Goal: Task Accomplishment & Management: Manage account settings

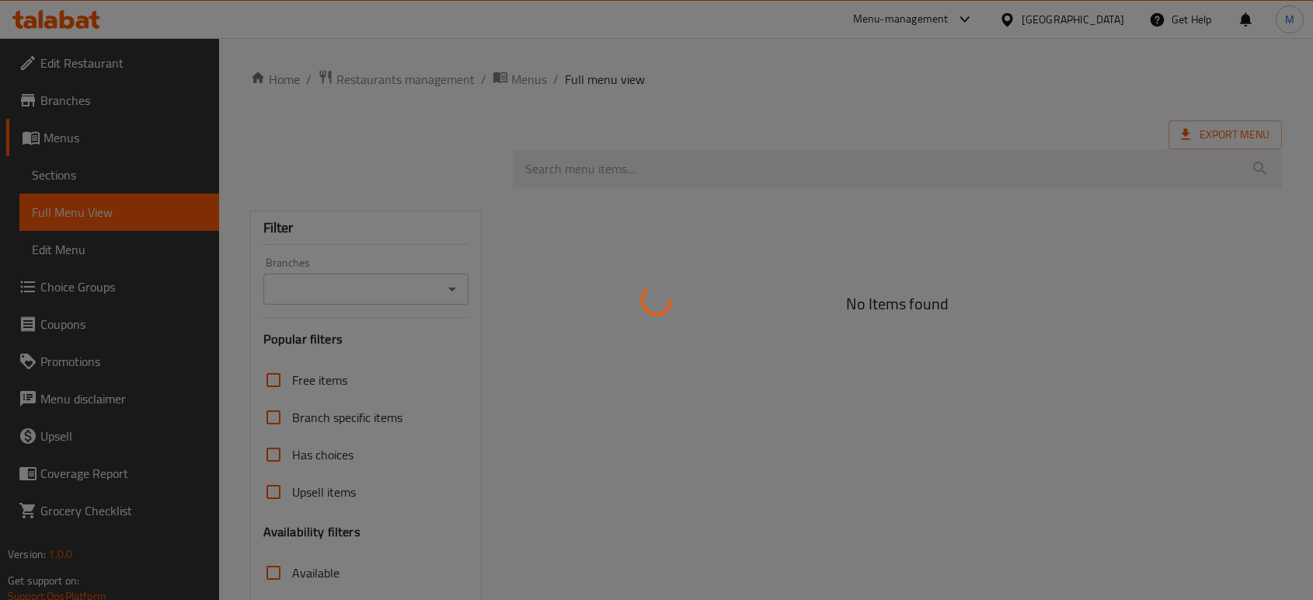
scroll to position [215, 0]
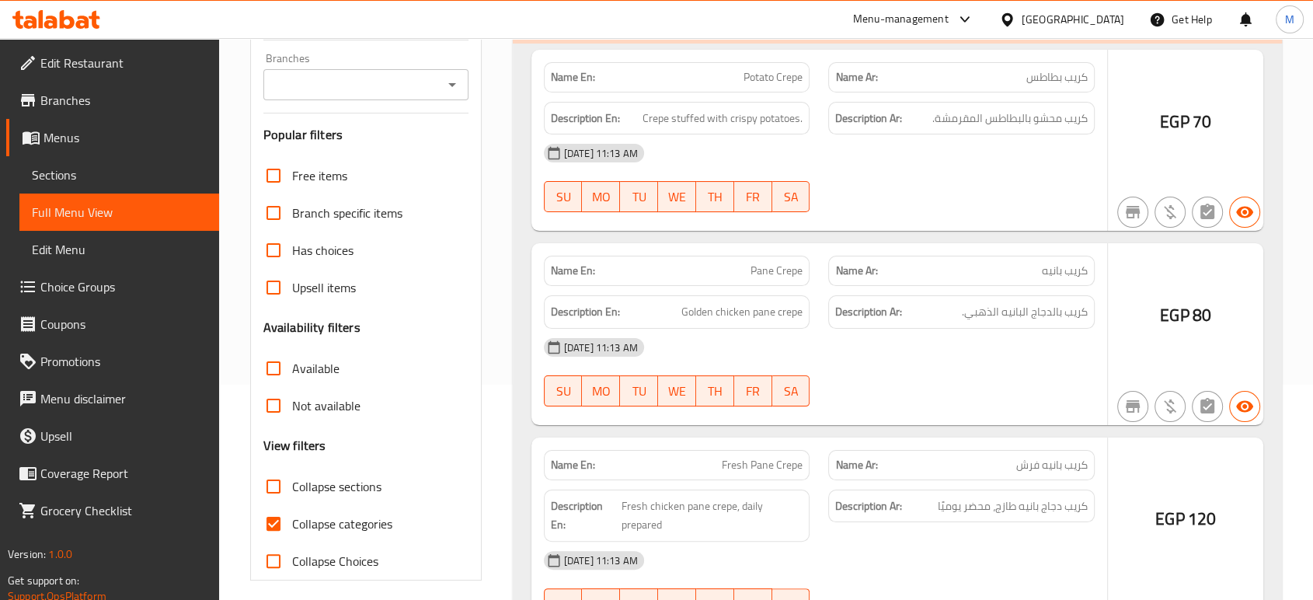
click at [1227, 148] on div at bounding box center [656, 300] width 1313 height 600
click at [1223, 132] on div at bounding box center [656, 300] width 1313 height 600
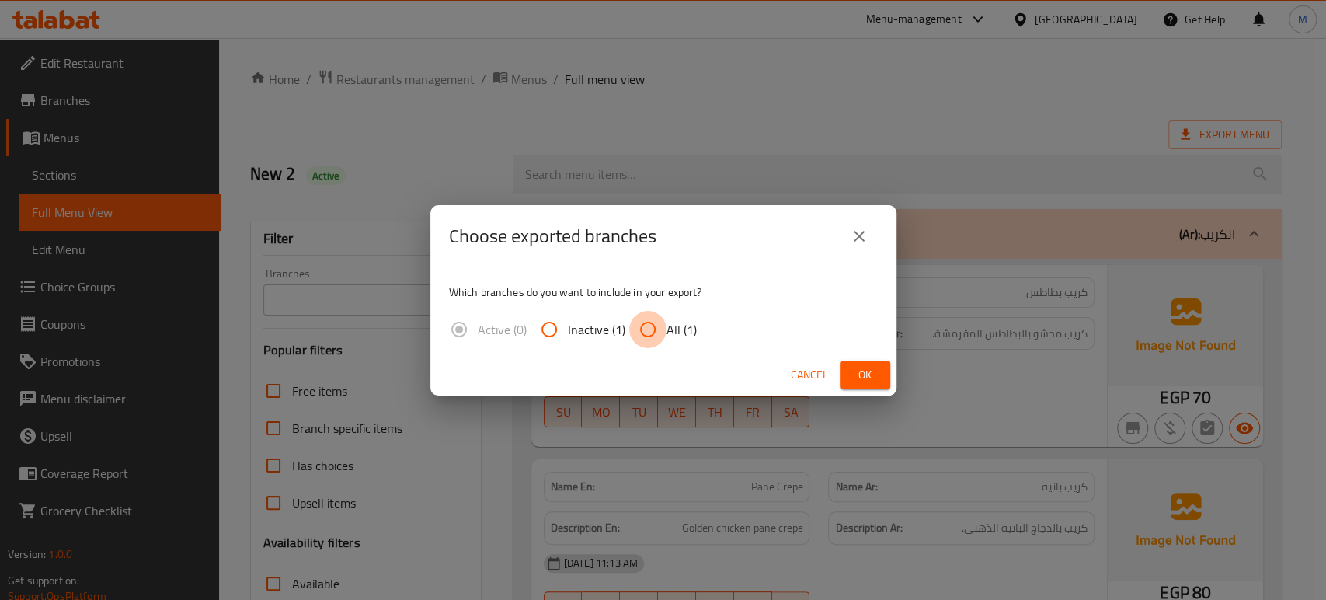
click at [634, 329] on input "All (1)" at bounding box center [647, 329] width 37 height 37
radio input "true"
click at [873, 378] on span "Ok" at bounding box center [865, 374] width 25 height 19
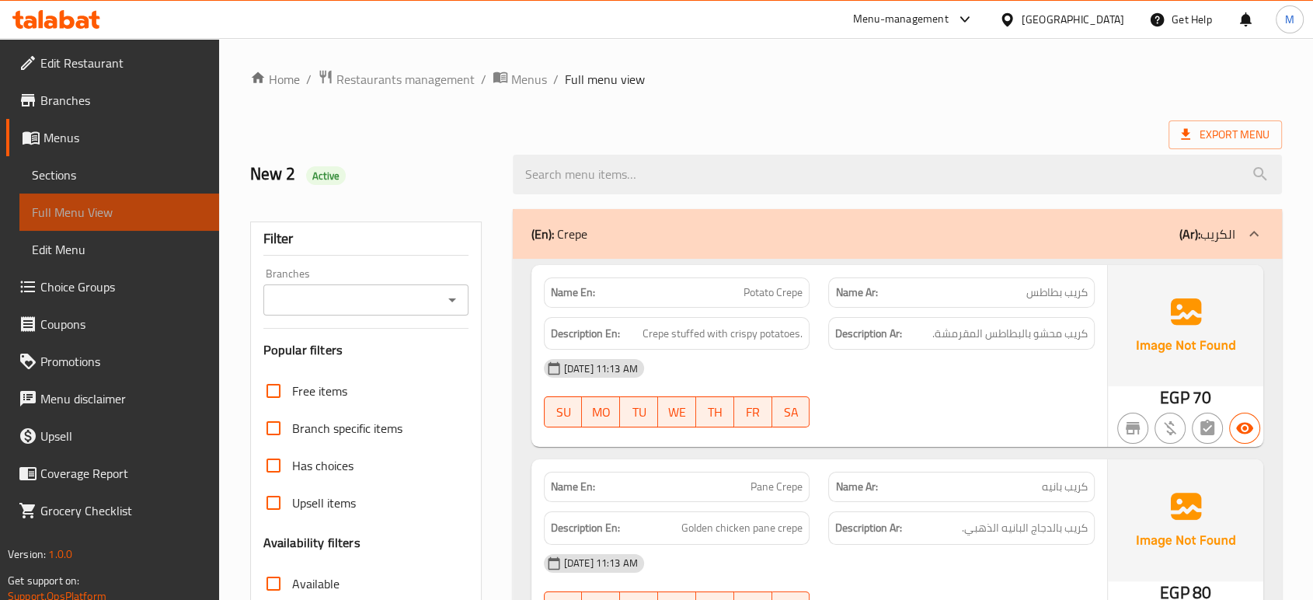
click at [118, 216] on span "Full Menu View" at bounding box center [119, 212] width 175 height 19
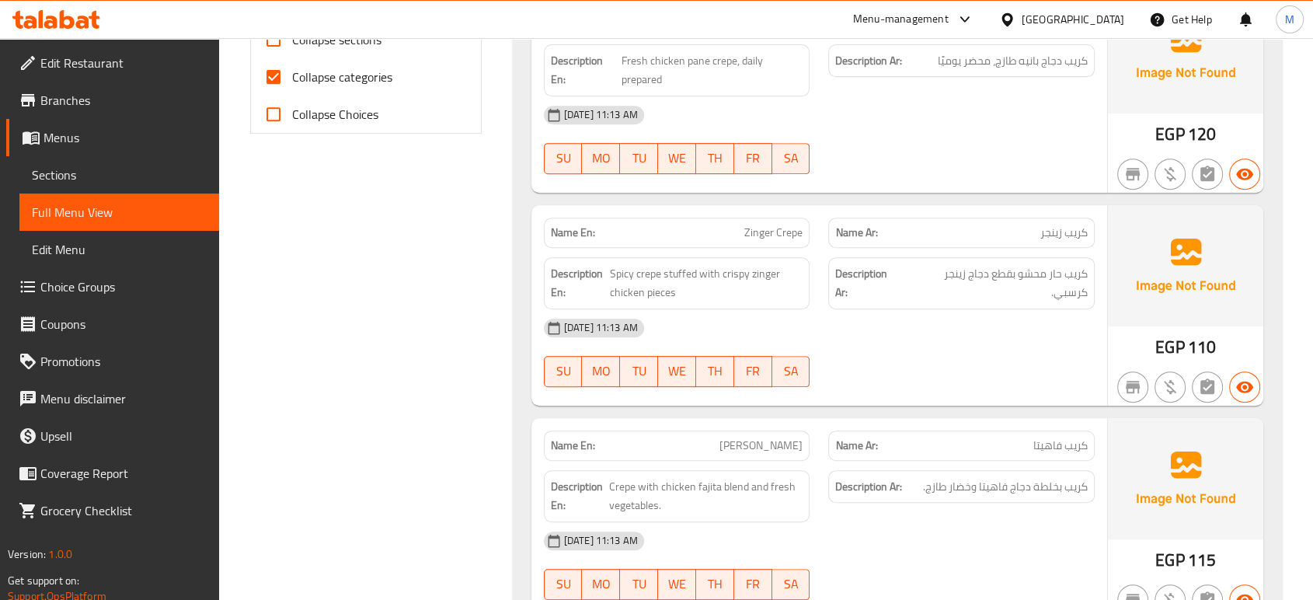
scroll to position [662, 0]
click at [92, 171] on span "Sections" at bounding box center [119, 174] width 175 height 19
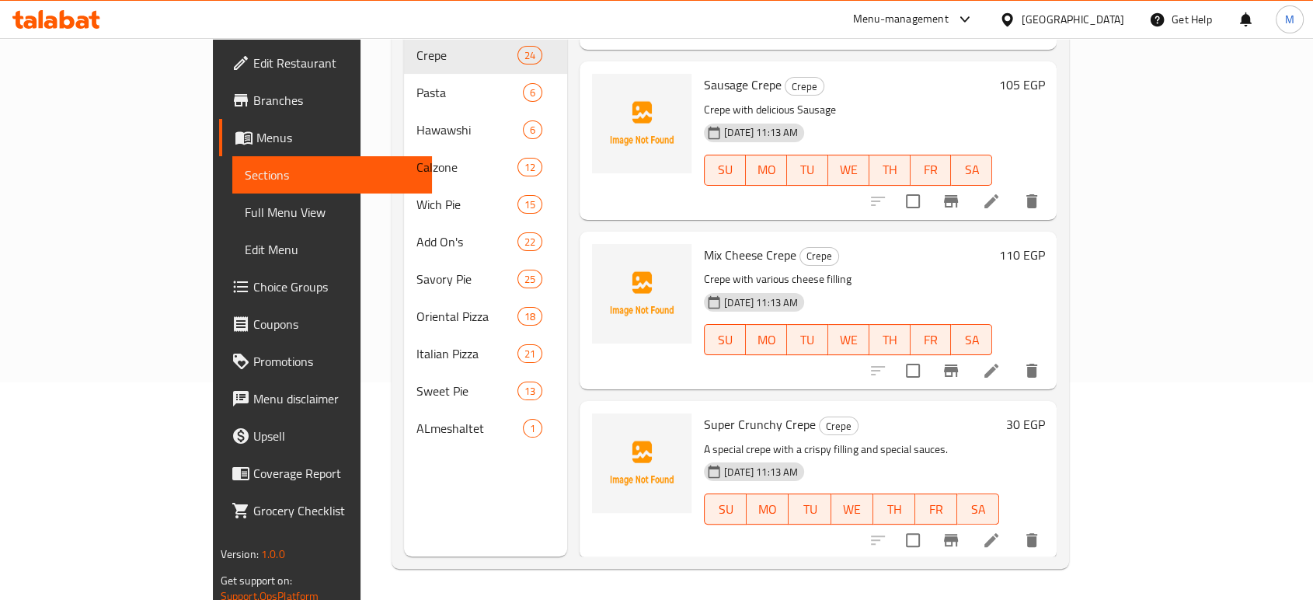
scroll to position [1521, 0]
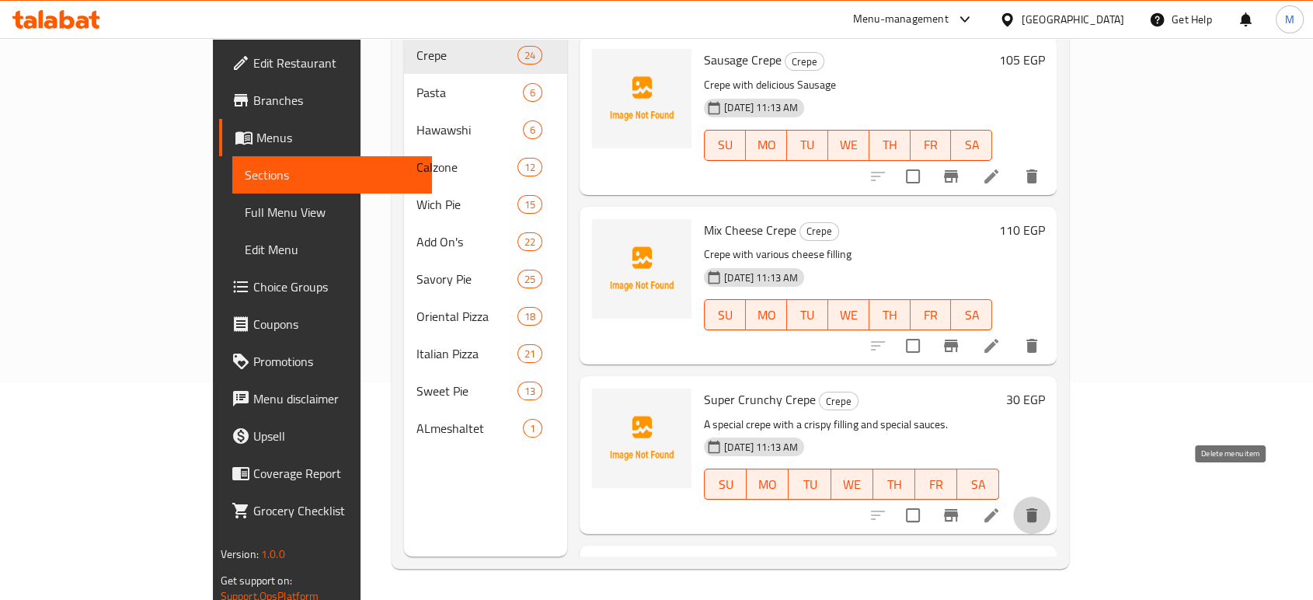
click at [1041, 506] on icon "delete" at bounding box center [1031, 515] width 19 height 19
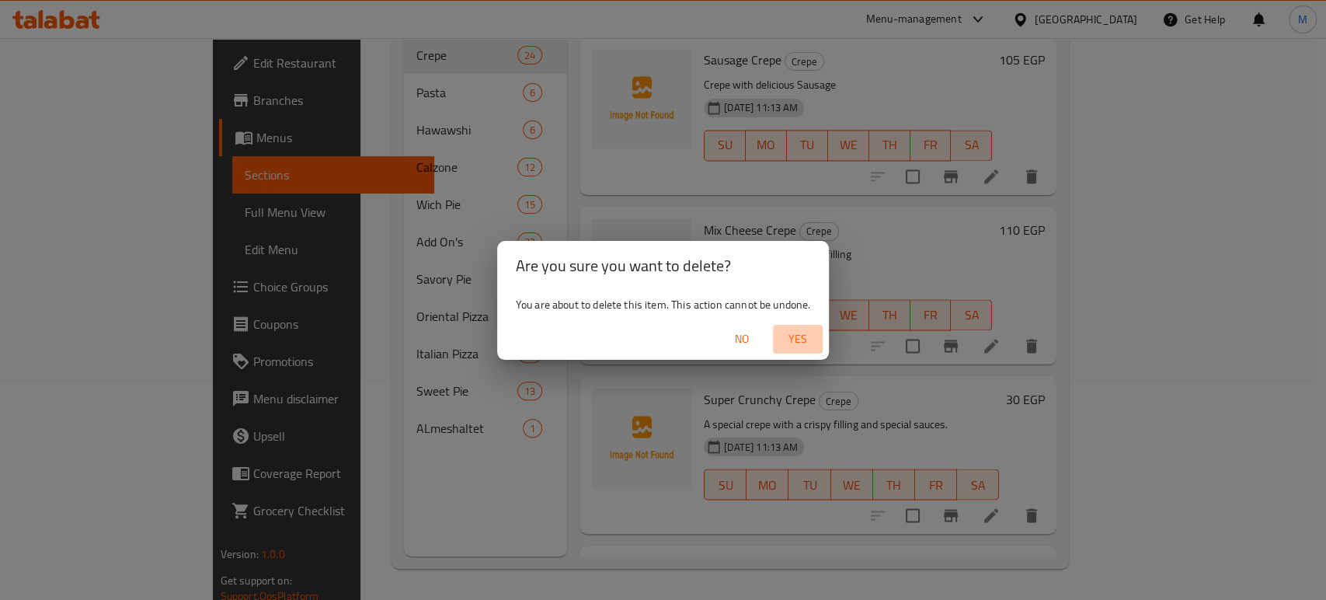
click at [793, 337] on span "Yes" at bounding box center [797, 338] width 37 height 19
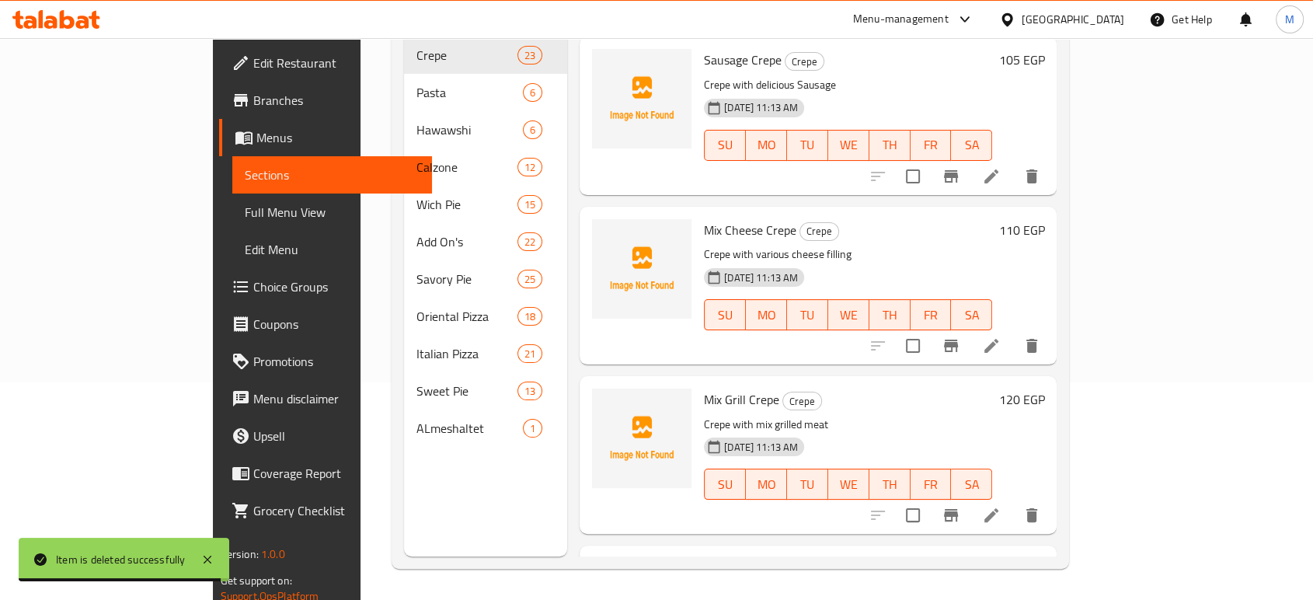
scroll to position [0, 0]
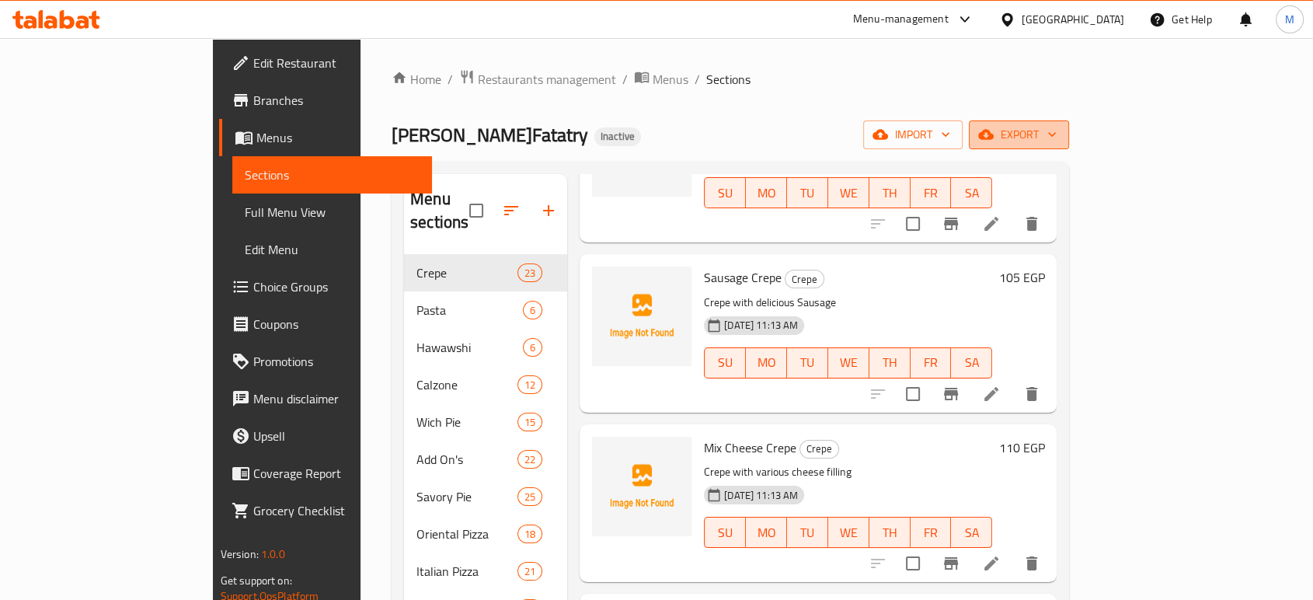
click at [1057, 131] on span "export" at bounding box center [1018, 134] width 75 height 19
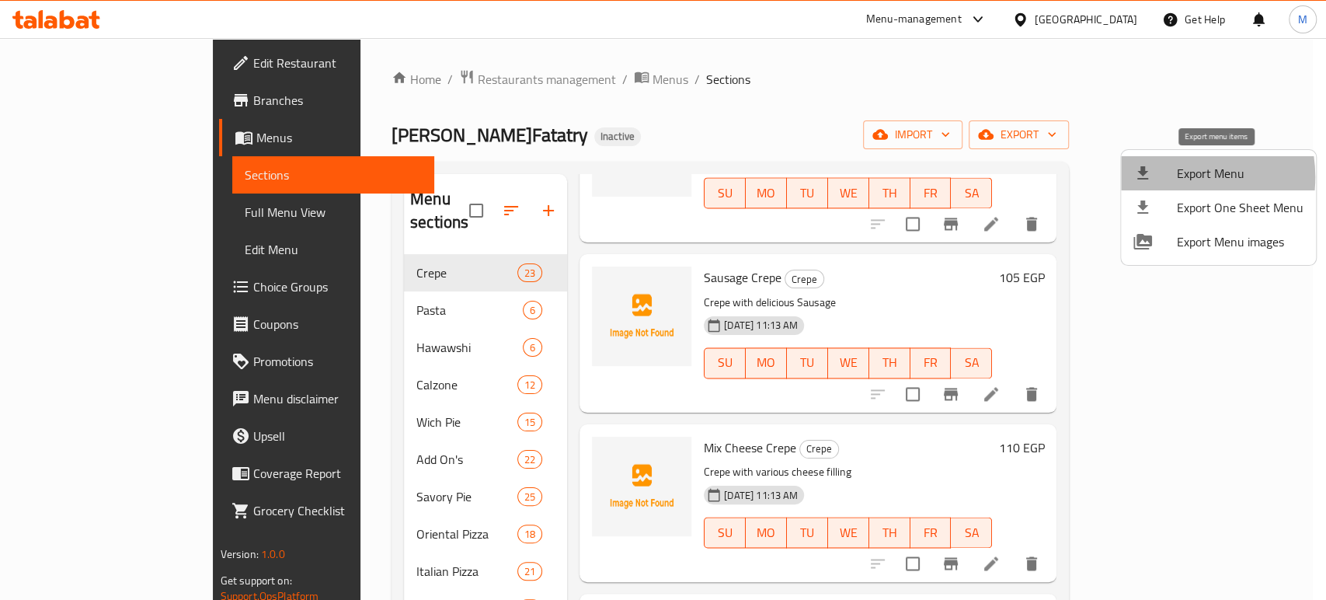
click at [1168, 177] on div at bounding box center [1156, 173] width 44 height 19
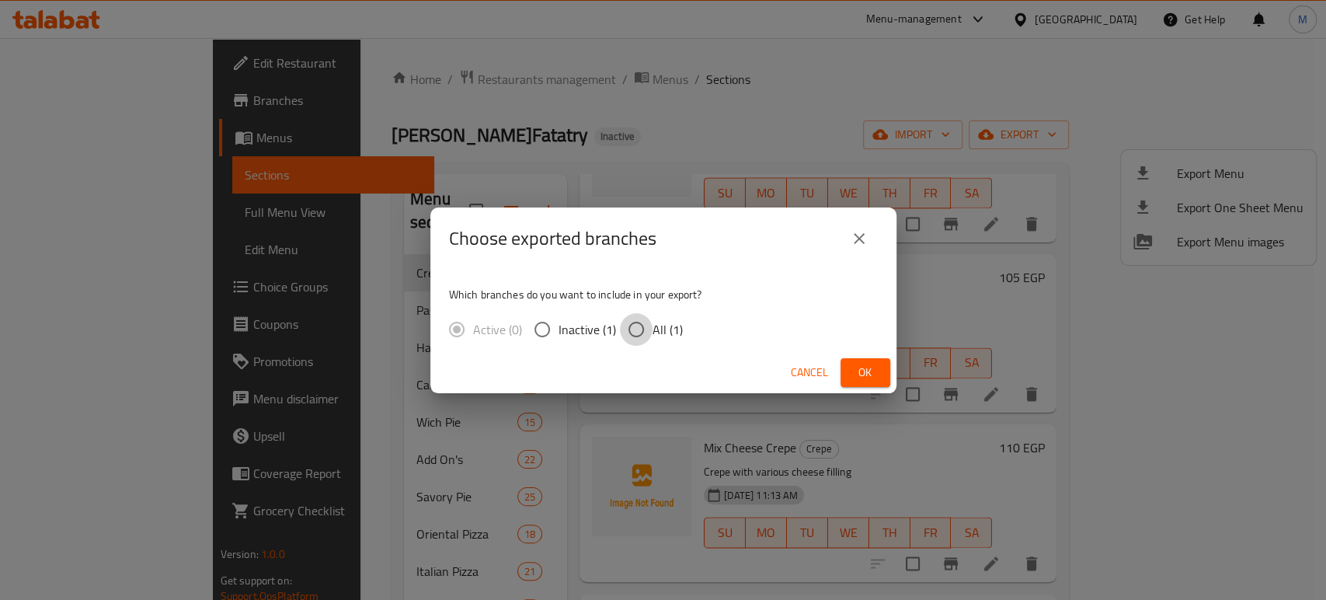
click at [638, 326] on input "All (1)" at bounding box center [636, 329] width 33 height 33
radio input "true"
click at [850, 378] on button "Ok" at bounding box center [866, 372] width 50 height 29
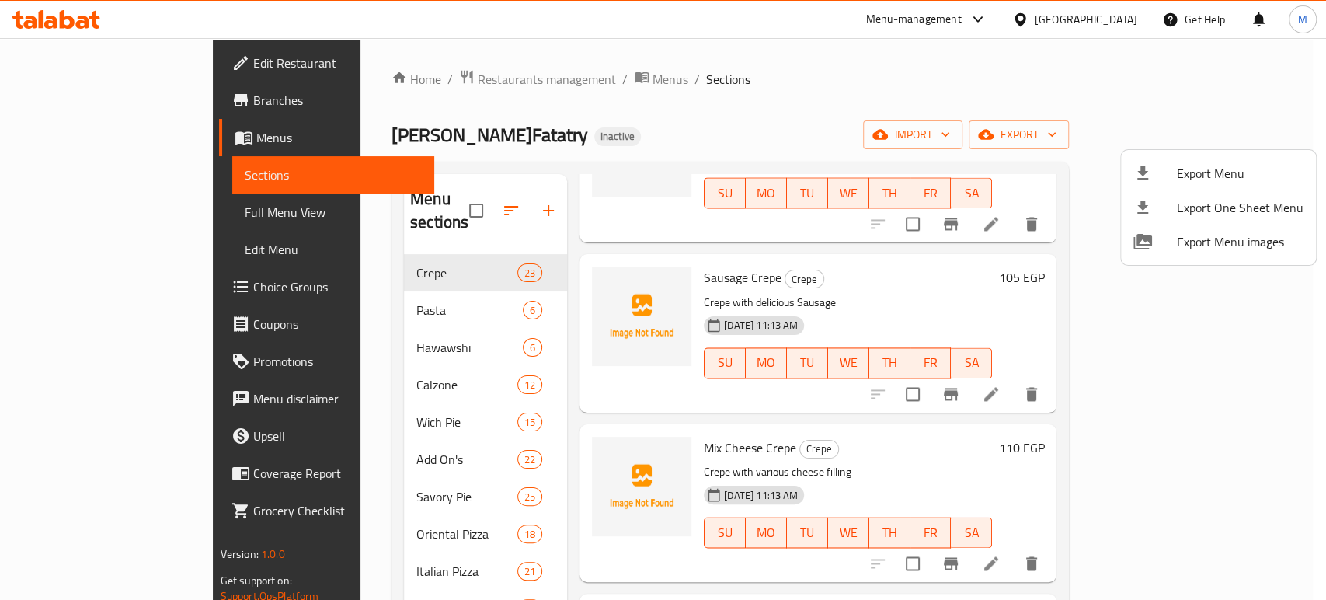
click at [106, 216] on div at bounding box center [663, 300] width 1326 height 600
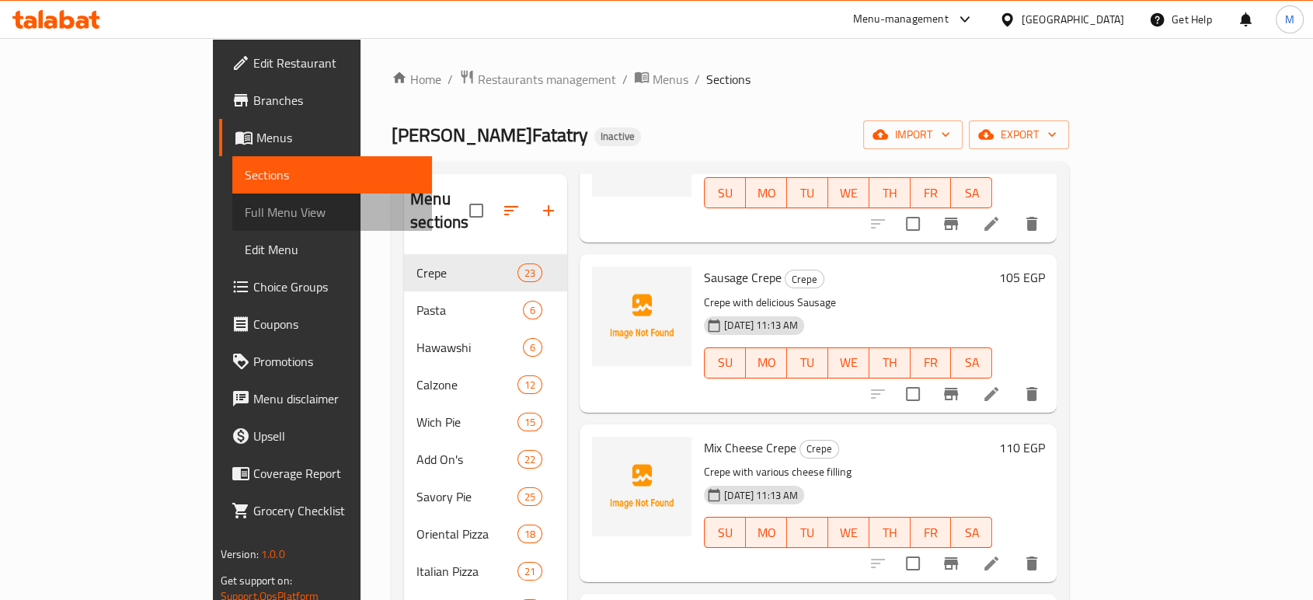
click at [245, 216] on span "Full Menu View" at bounding box center [332, 212] width 175 height 19
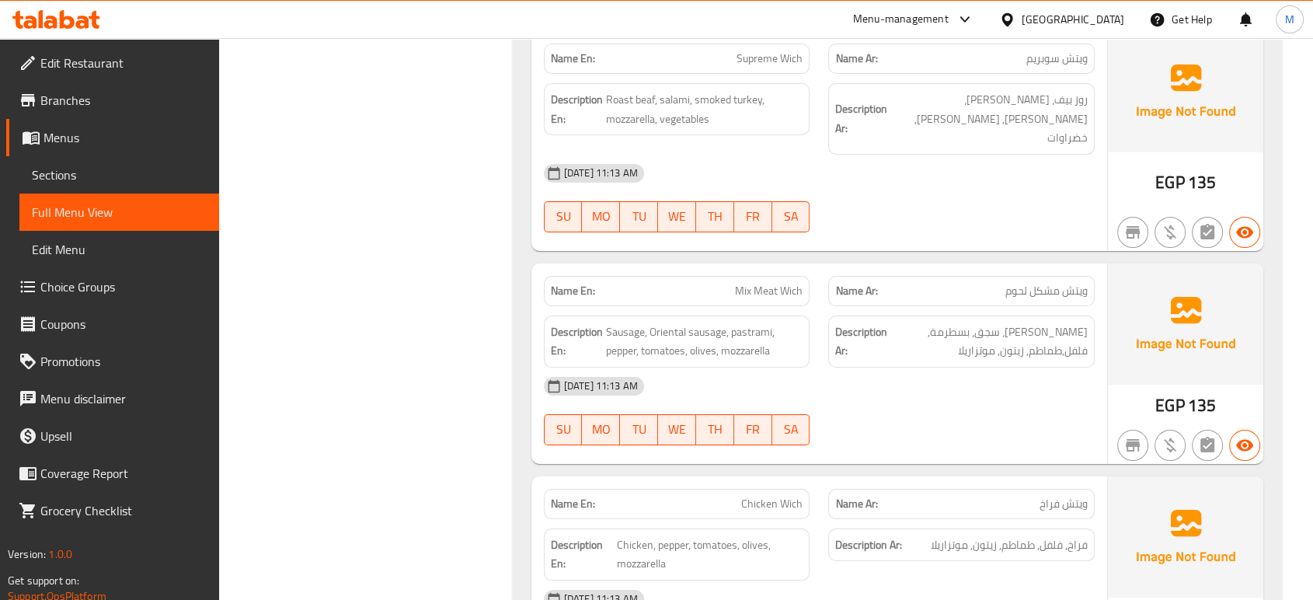
scroll to position [11621, 0]
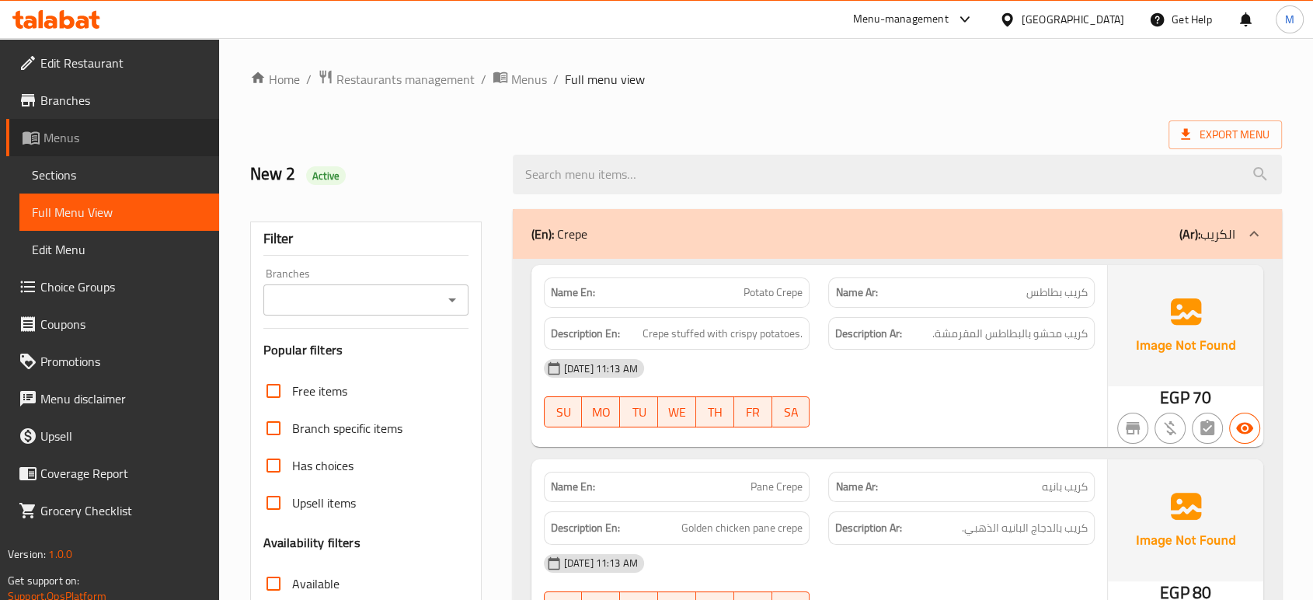
click at [84, 139] on span "Menus" at bounding box center [125, 137] width 163 height 19
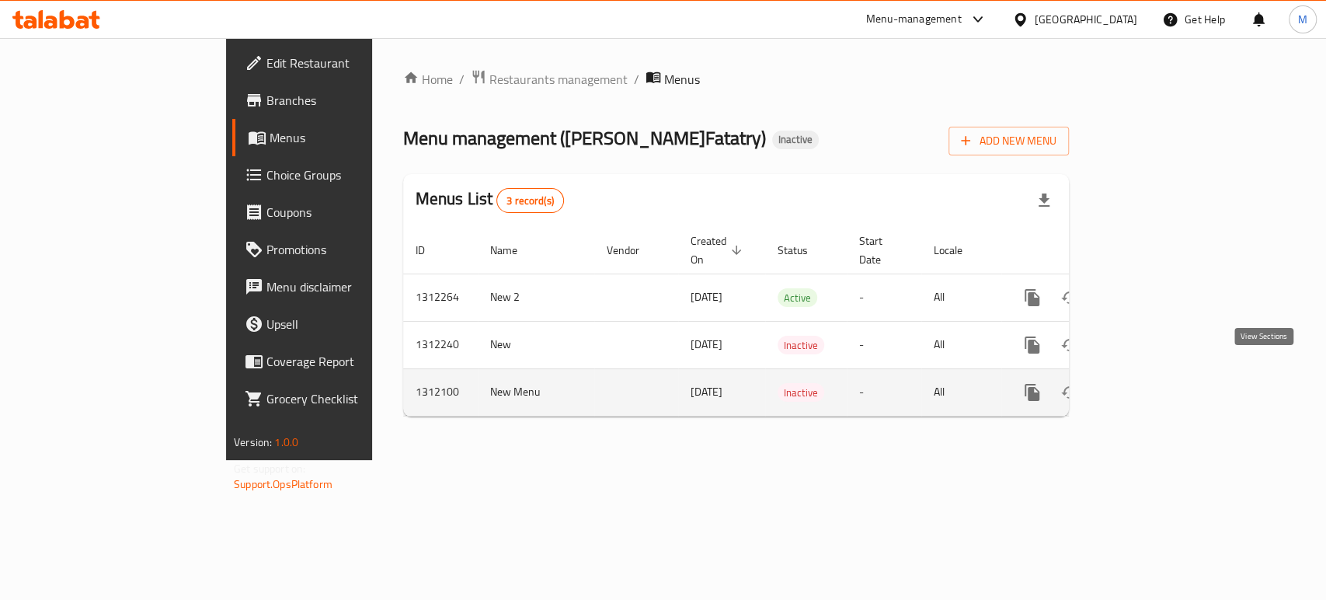
click at [1154, 383] on icon "enhanced table" at bounding box center [1144, 392] width 19 height 19
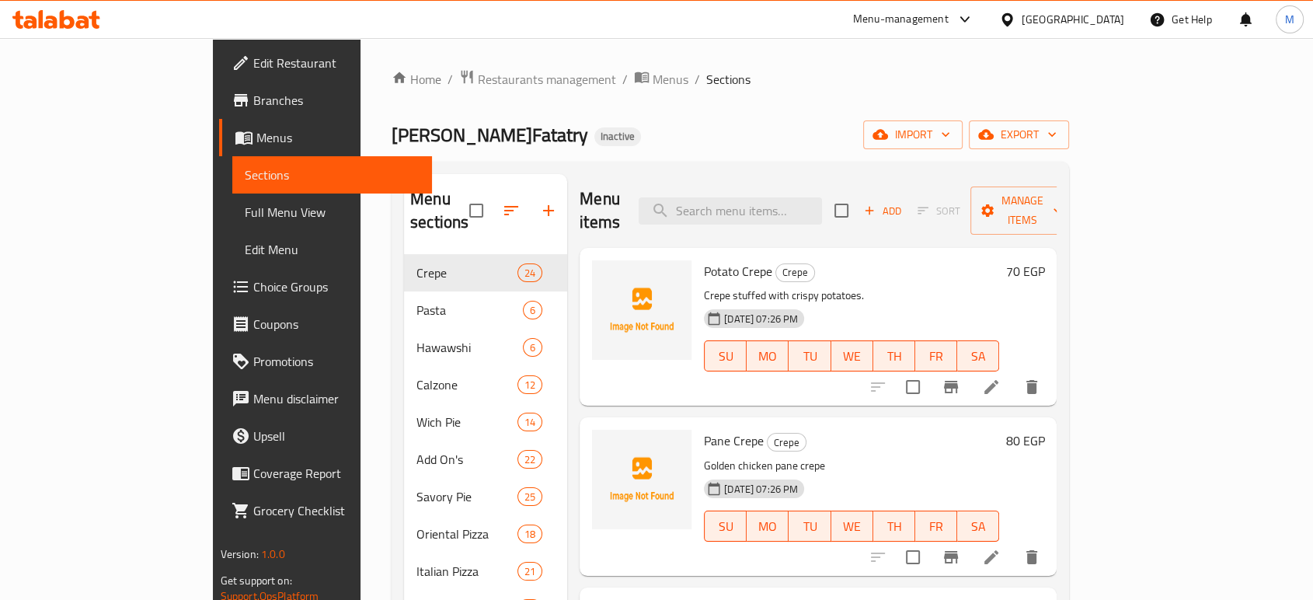
click at [245, 175] on span "Sections" at bounding box center [332, 174] width 175 height 19
click at [256, 138] on span "Menus" at bounding box center [337, 137] width 163 height 19
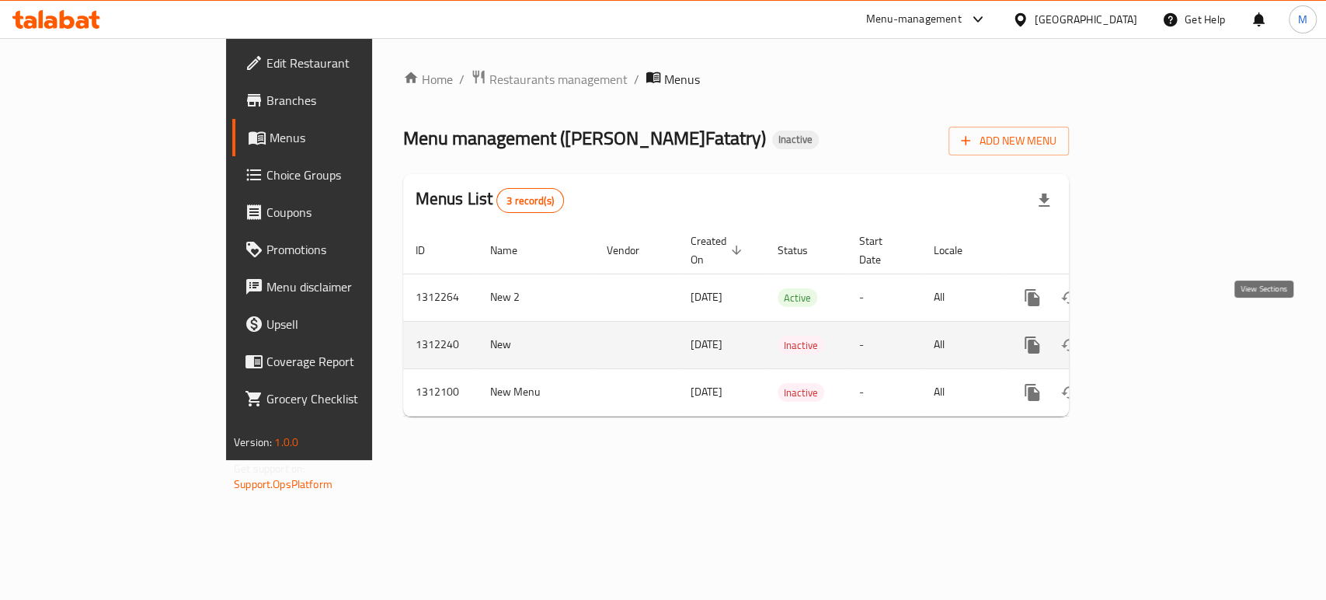
click at [1163, 328] on link "enhanced table" at bounding box center [1144, 344] width 37 height 37
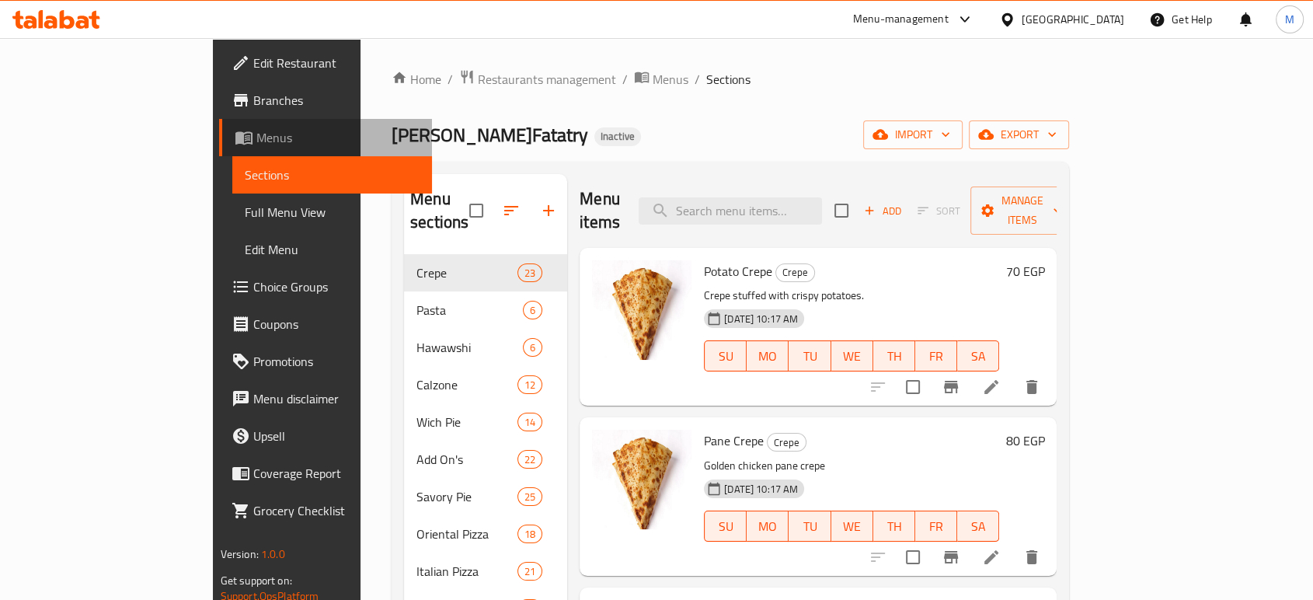
click at [256, 141] on span "Menus" at bounding box center [337, 137] width 163 height 19
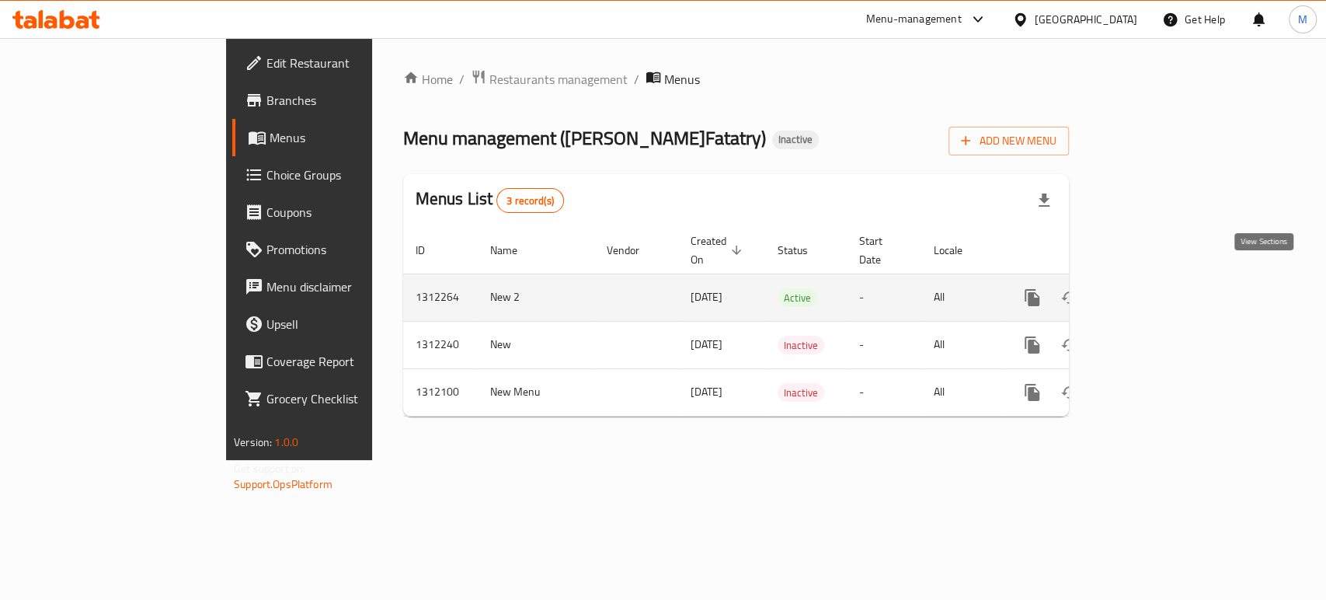
click at [1163, 290] on link "enhanced table" at bounding box center [1144, 297] width 37 height 37
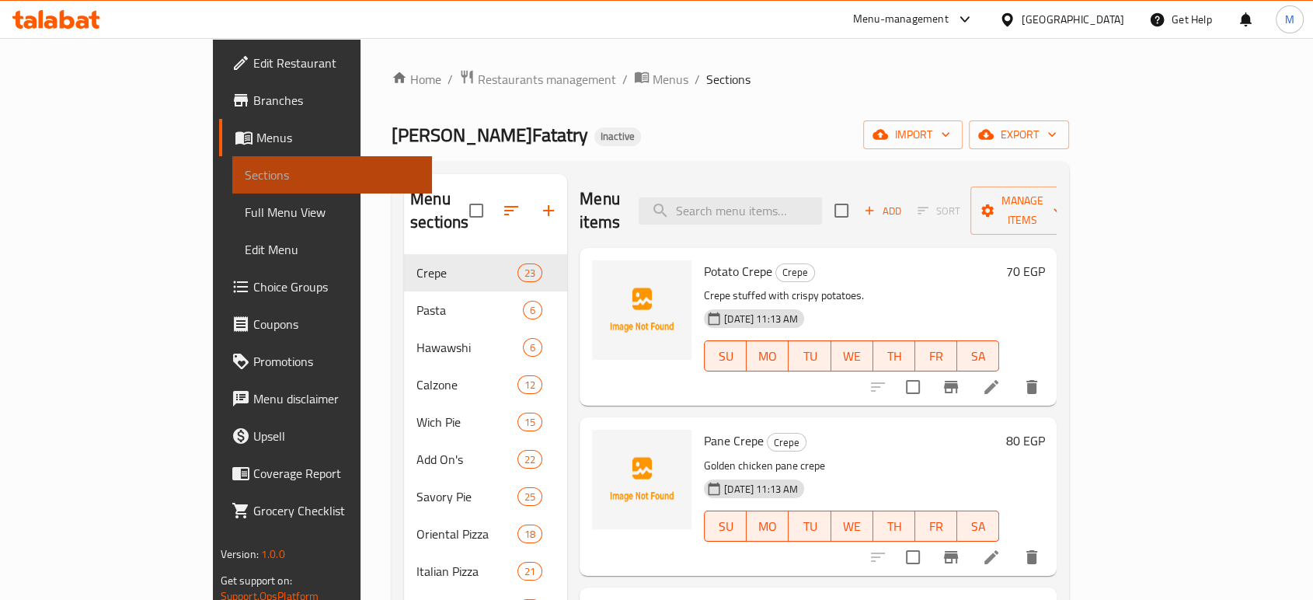
click at [245, 179] on span "Sections" at bounding box center [332, 174] width 175 height 19
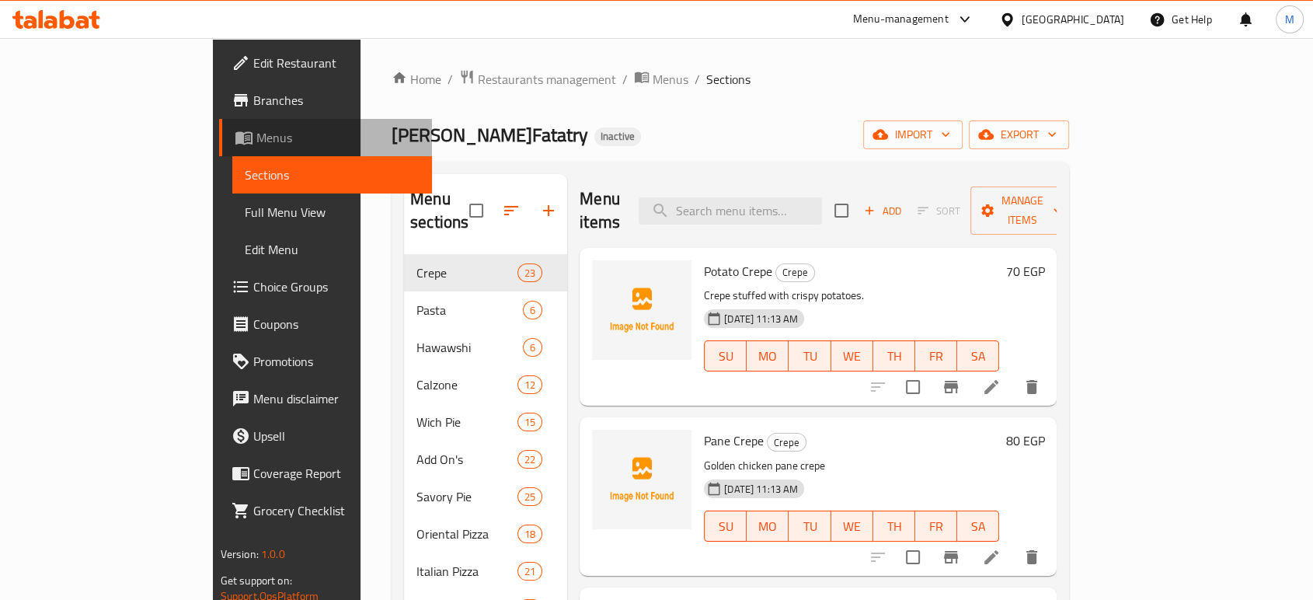
click at [256, 129] on span "Menus" at bounding box center [337, 137] width 163 height 19
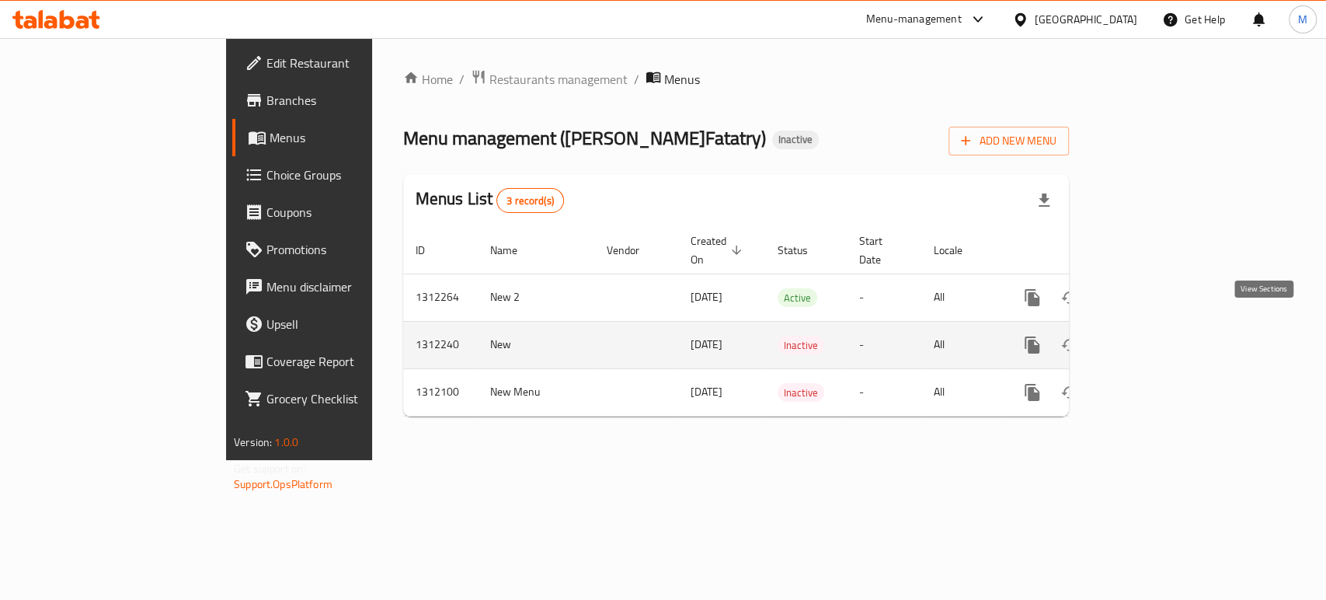
click at [1154, 336] on icon "enhanced table" at bounding box center [1144, 345] width 19 height 19
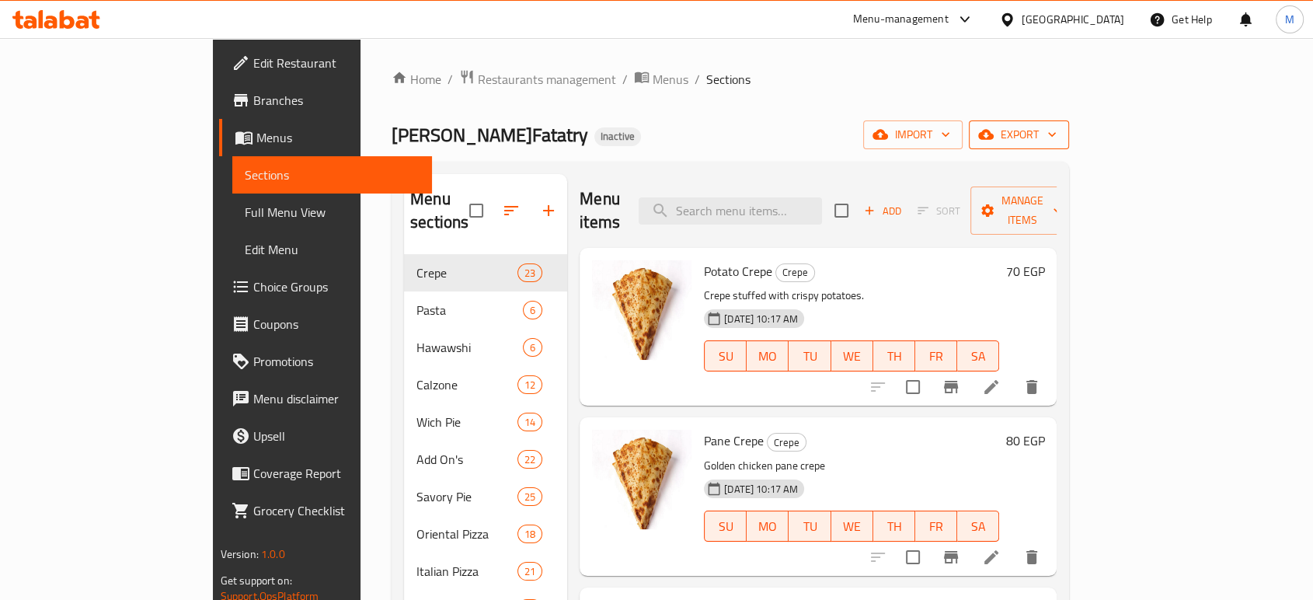
click at [1057, 125] on span "export" at bounding box center [1018, 134] width 75 height 19
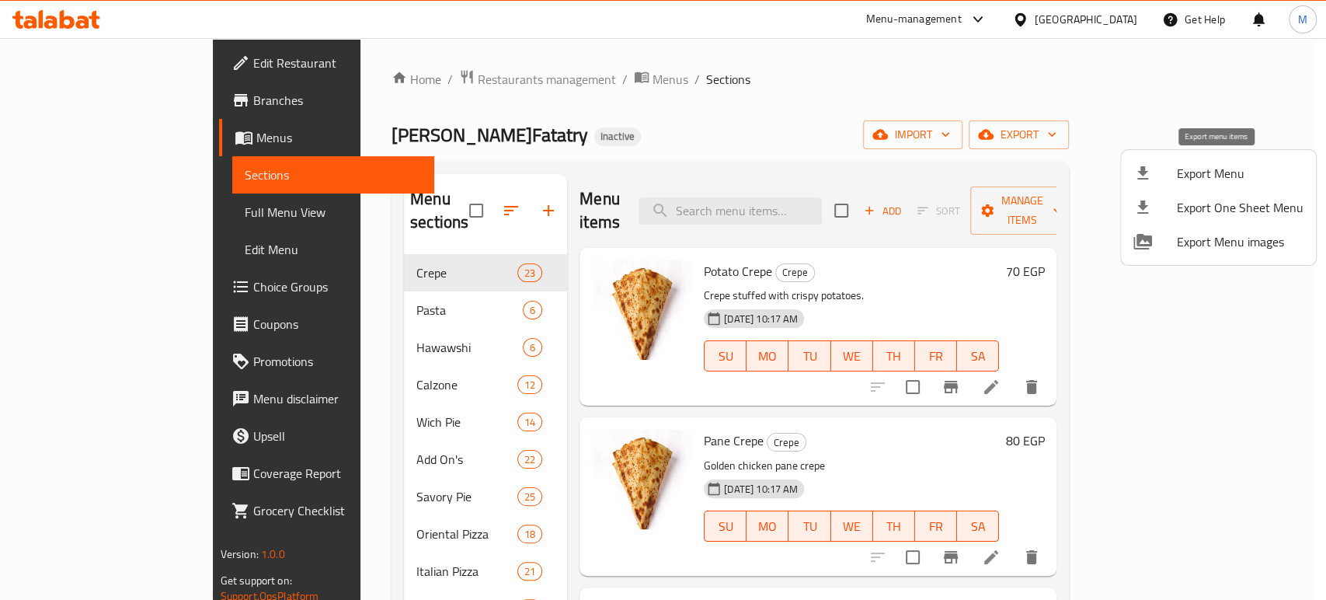
click at [1186, 178] on span "Export Menu" at bounding box center [1240, 173] width 127 height 19
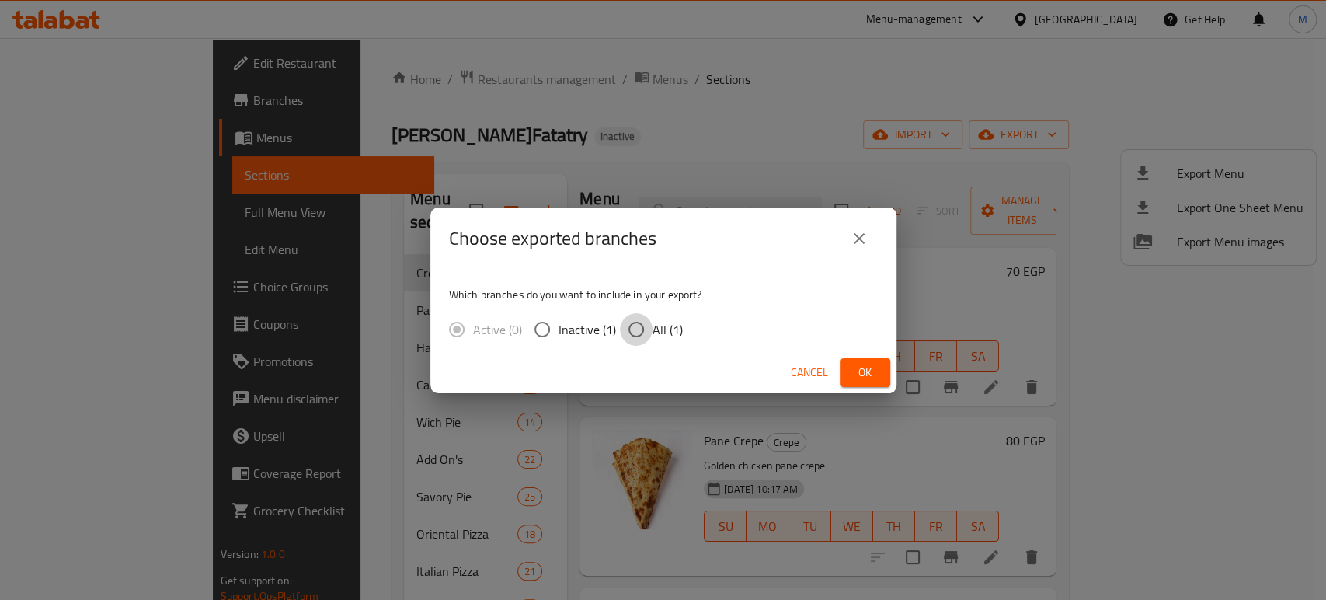
click at [635, 328] on input "All (1)" at bounding box center [636, 329] width 33 height 33
radio input "true"
click at [866, 381] on span "Ok" at bounding box center [865, 372] width 25 height 19
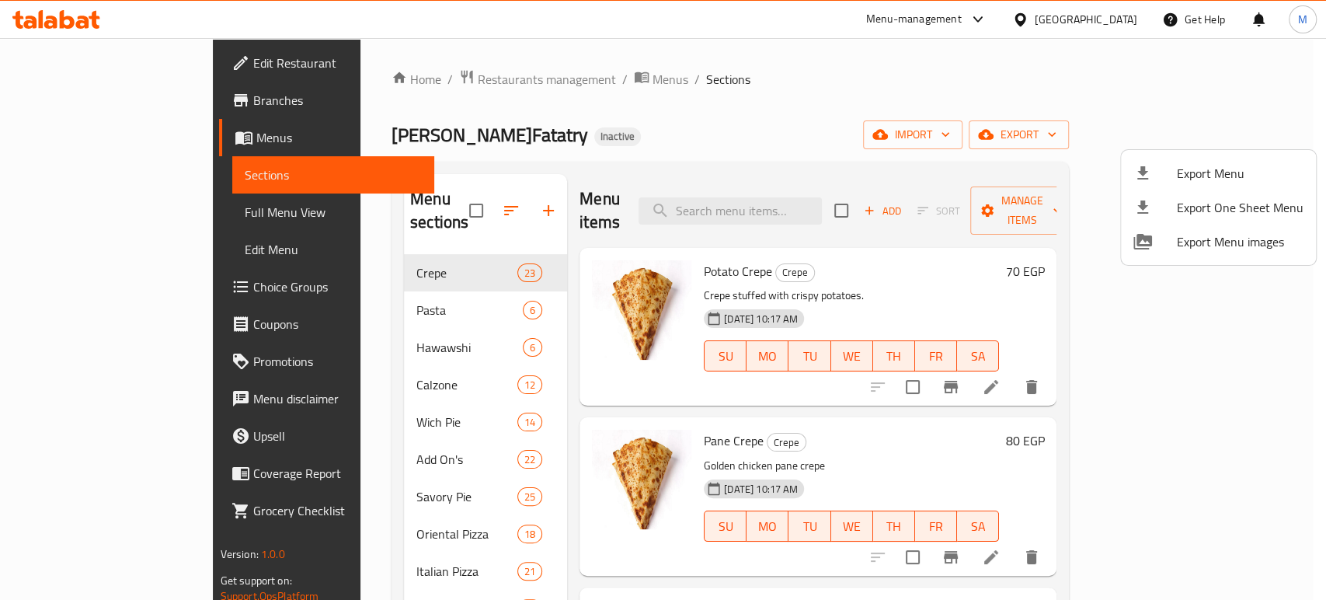
click at [93, 139] on div at bounding box center [663, 300] width 1326 height 600
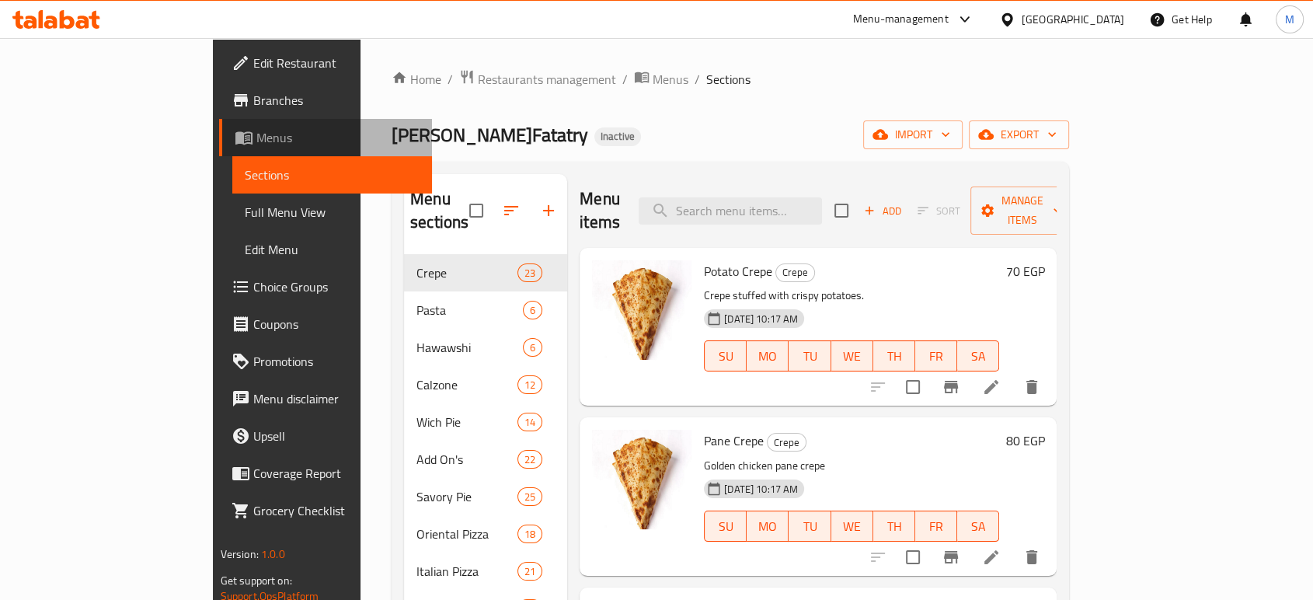
click at [256, 139] on span "Menus" at bounding box center [337, 137] width 163 height 19
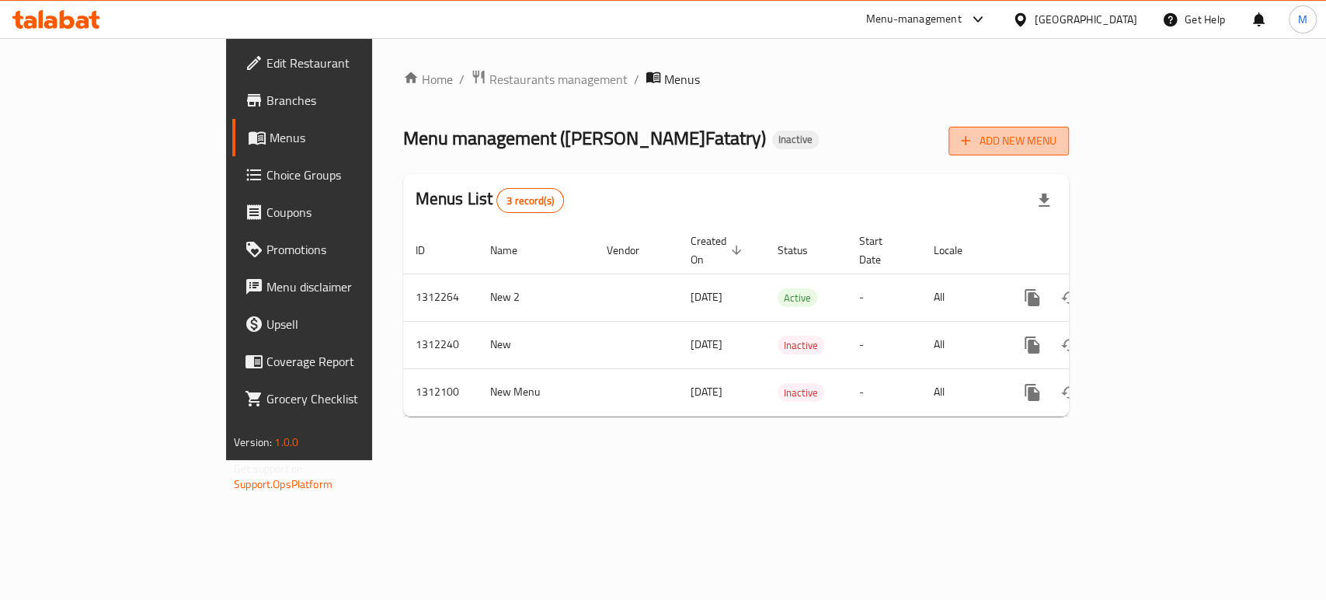
click at [1057, 133] on span "Add New Menu" at bounding box center [1009, 140] width 96 height 19
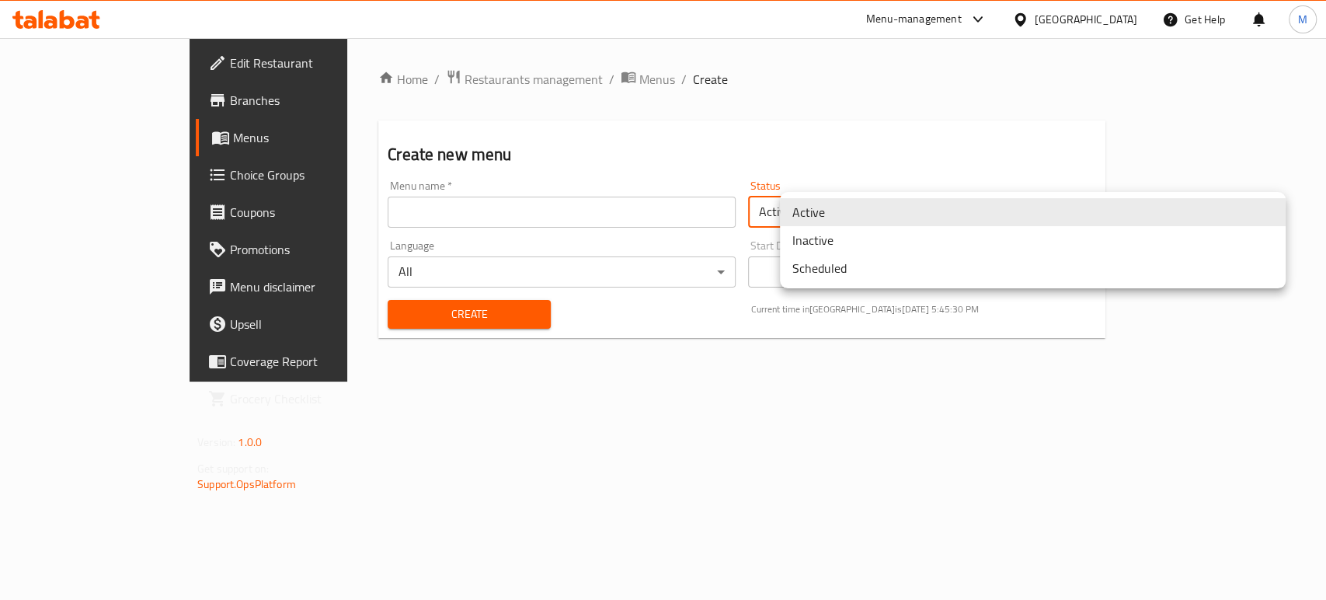
click at [923, 212] on body "​ Menu-management [GEOGRAPHIC_DATA] Get Help M Edit Restaurant Branches Menus C…" at bounding box center [663, 319] width 1326 height 562
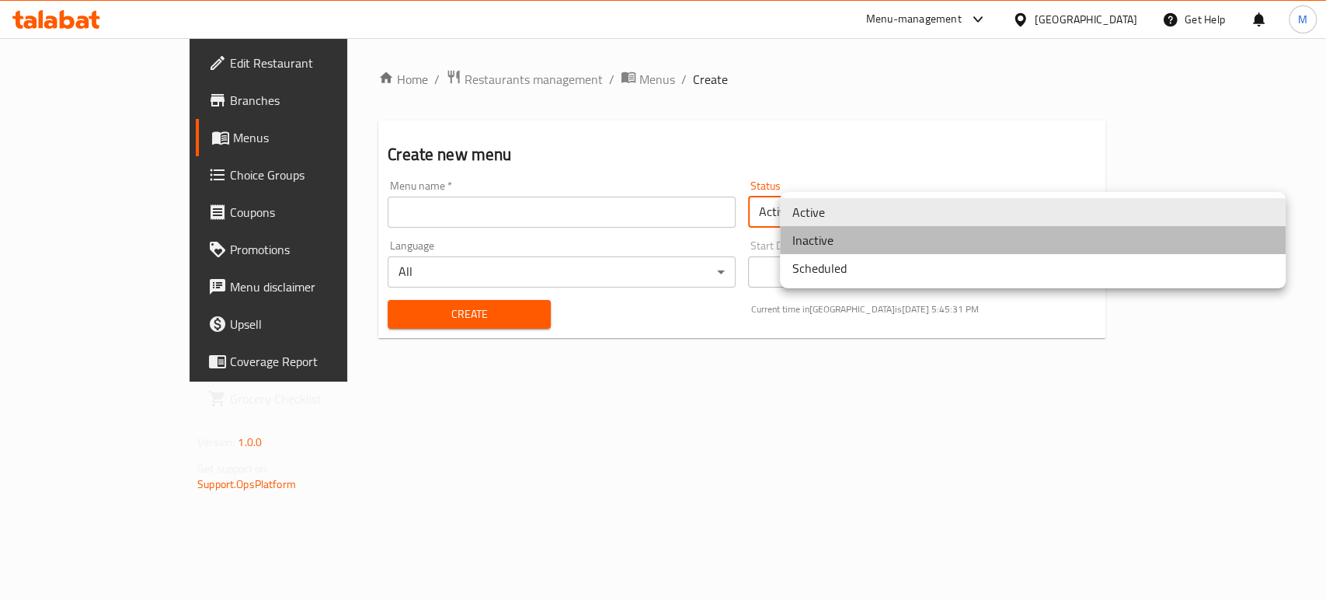
click at [866, 242] on li "Inactive" at bounding box center [1033, 240] width 506 height 28
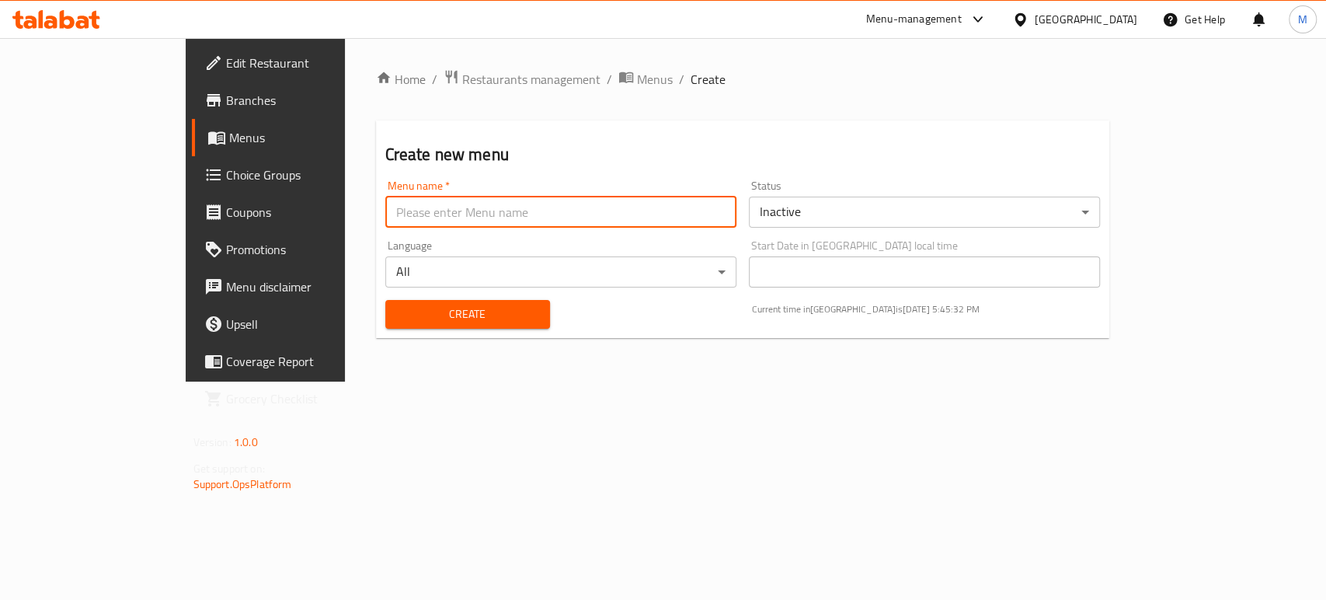
click at [563, 214] on input "text" at bounding box center [560, 212] width 351 height 31
type input "م"
type input "Last one"
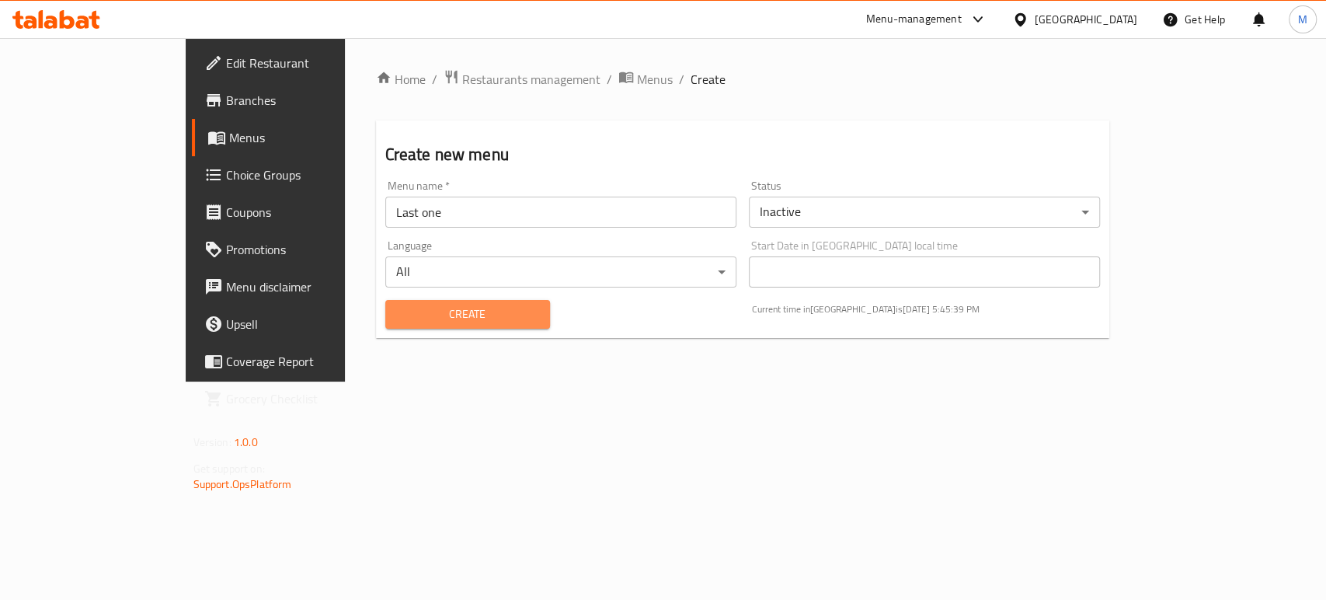
click at [477, 317] on span "Create" at bounding box center [468, 314] width 140 height 19
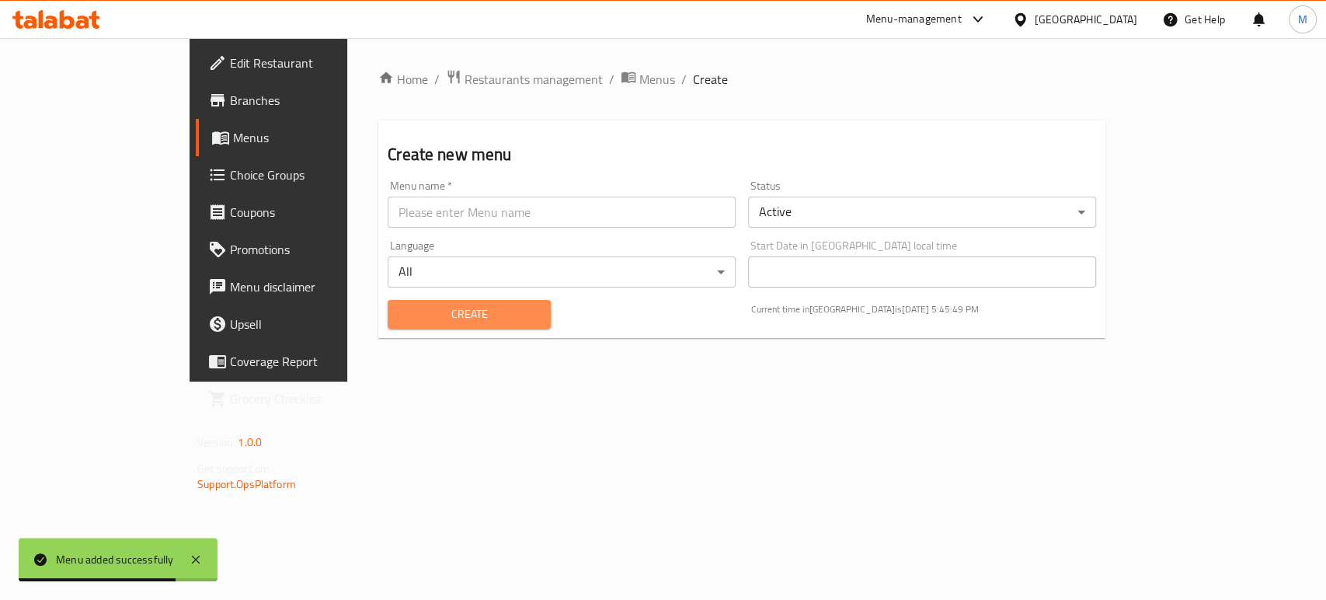
click at [477, 317] on span "Create" at bounding box center [469, 314] width 138 height 19
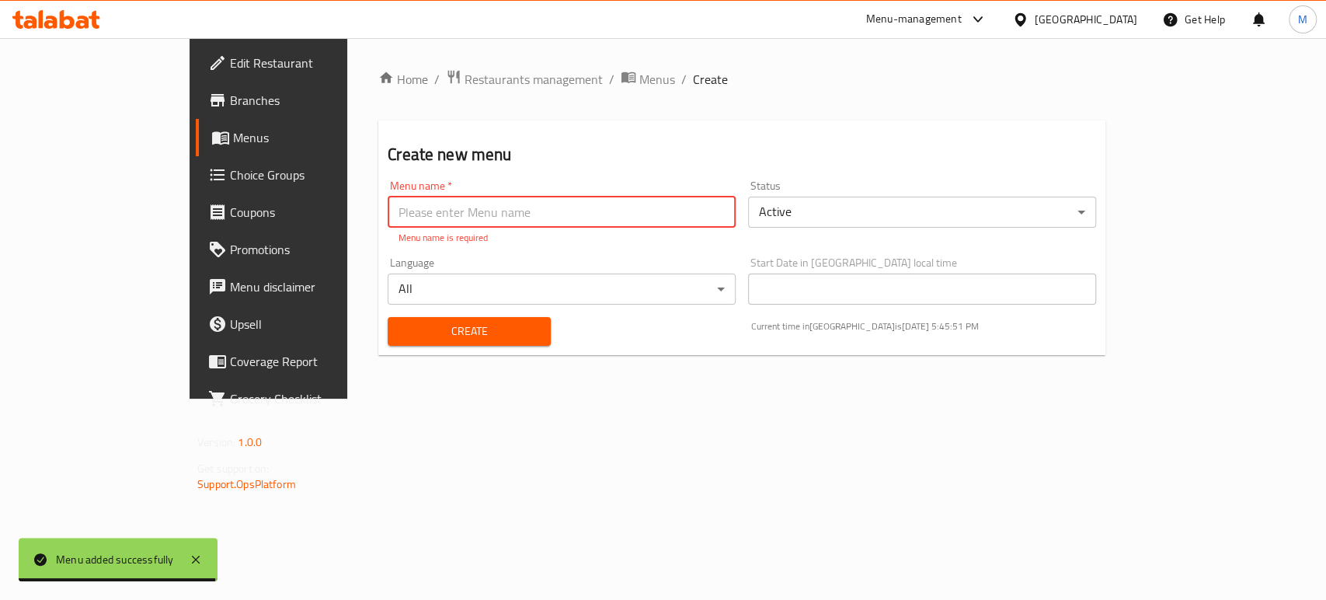
click at [474, 214] on input "text" at bounding box center [562, 212] width 348 height 31
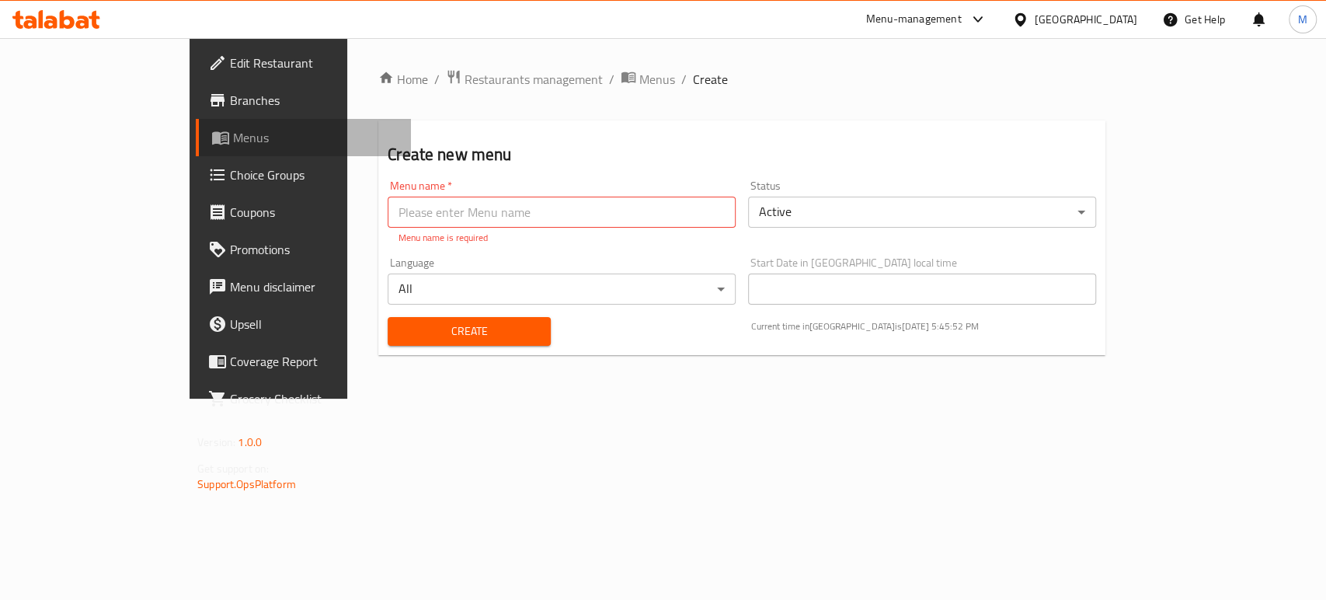
click at [233, 141] on span "Menus" at bounding box center [315, 137] width 165 height 19
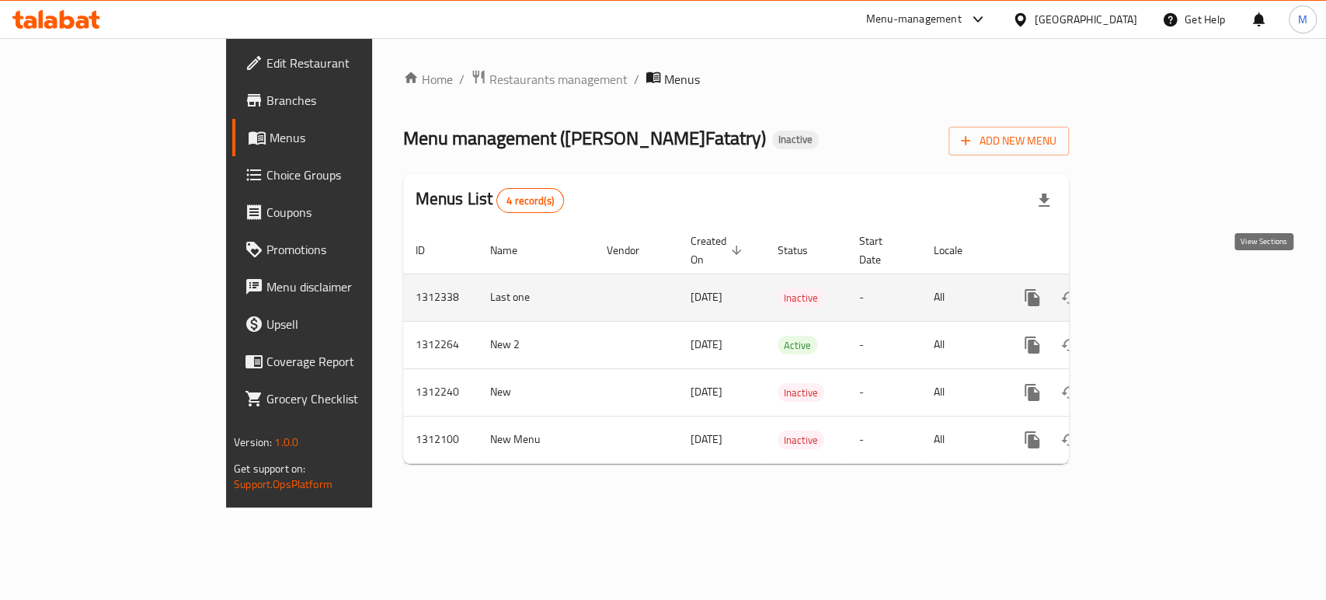
click at [1151, 291] on icon "enhanced table" at bounding box center [1144, 298] width 14 height 14
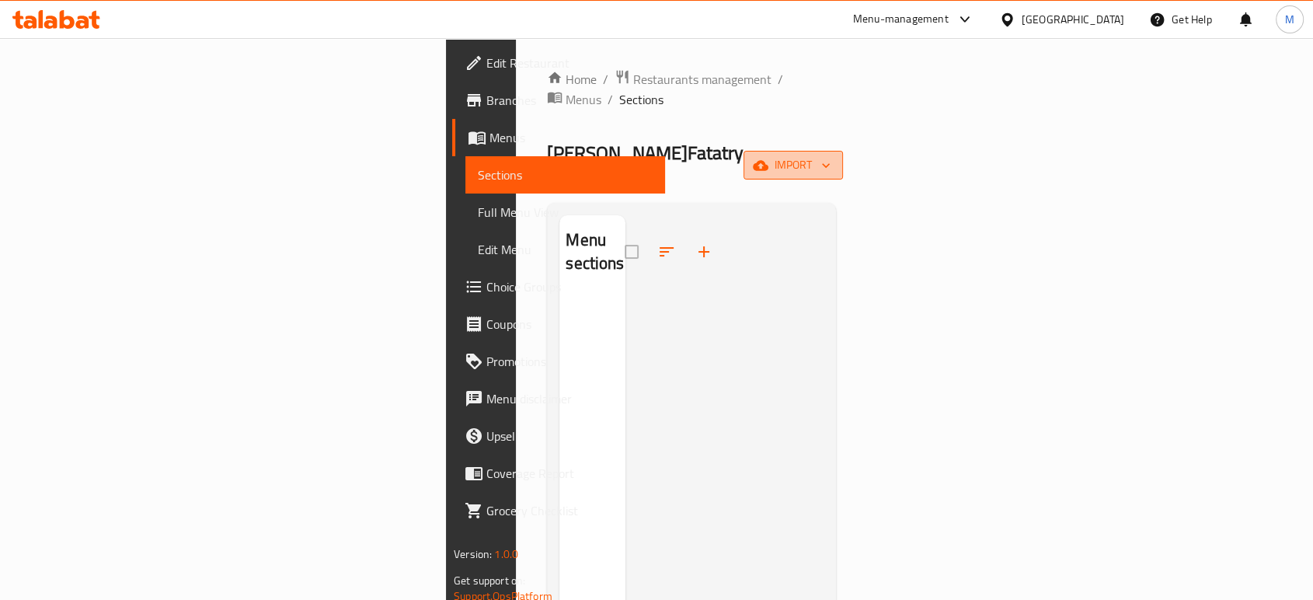
click at [831, 155] on span "import" at bounding box center [793, 164] width 75 height 19
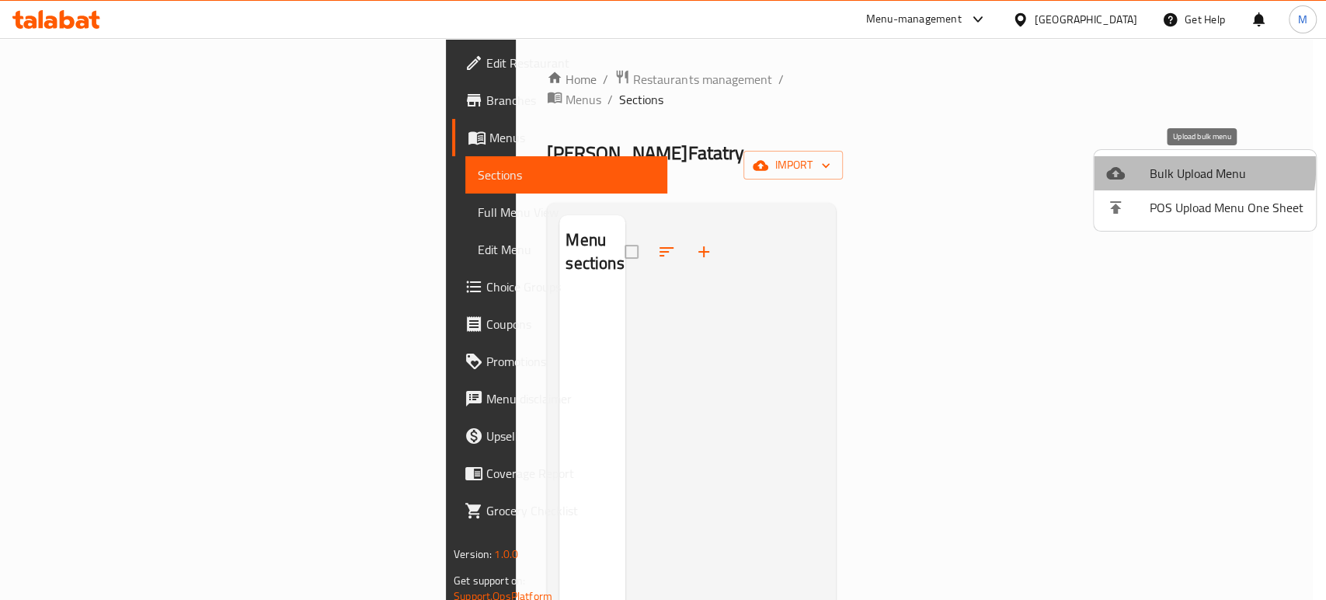
click at [1169, 168] on span "Bulk Upload Menu" at bounding box center [1227, 173] width 154 height 19
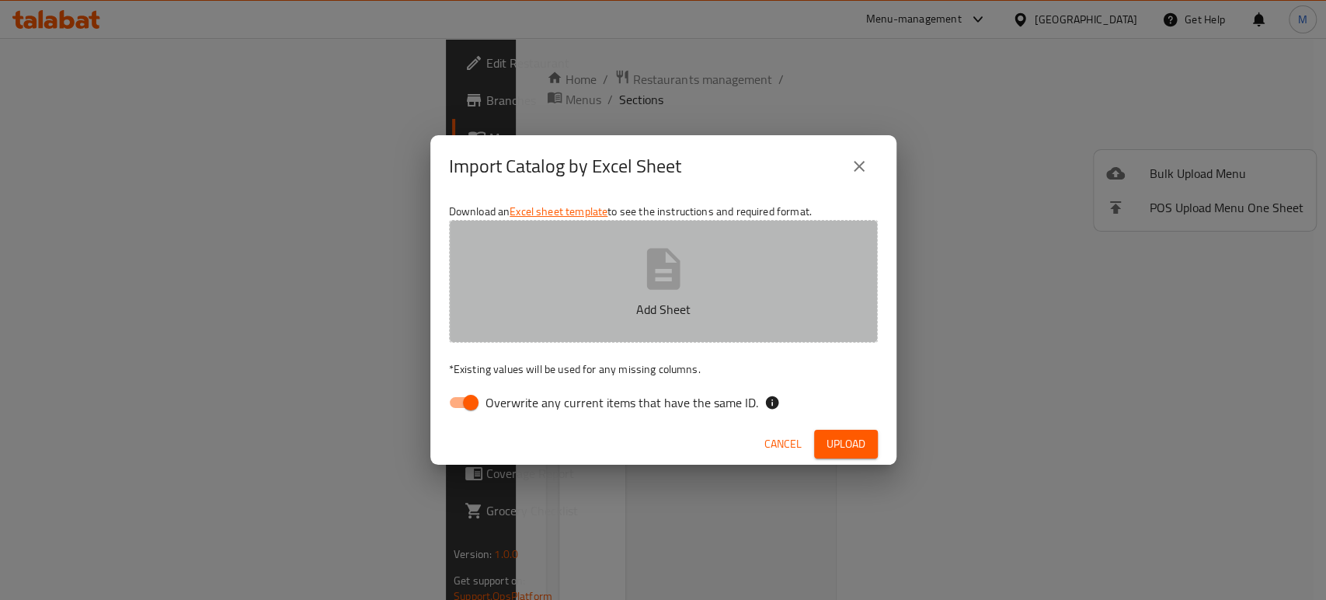
click at [653, 257] on icon "button" at bounding box center [662, 268] width 33 height 41
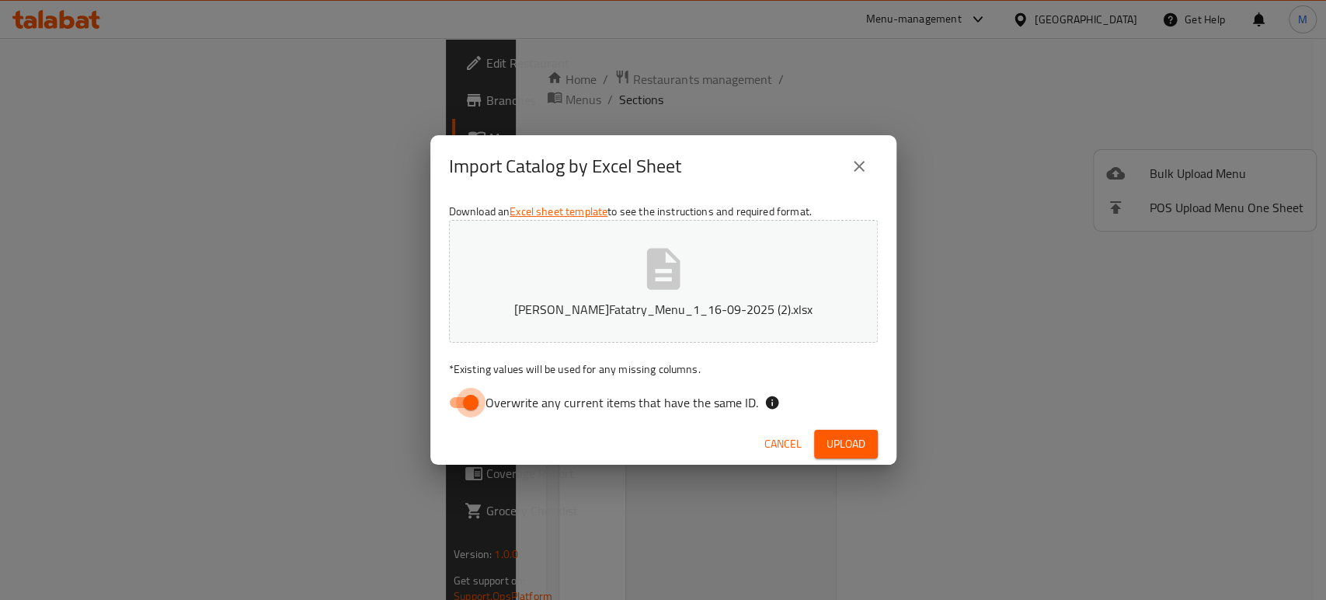
click at [475, 402] on input "Overwrite any current items that have the same ID." at bounding box center [471, 403] width 89 height 30
checkbox input "false"
click at [846, 442] on span "Upload" at bounding box center [846, 443] width 39 height 19
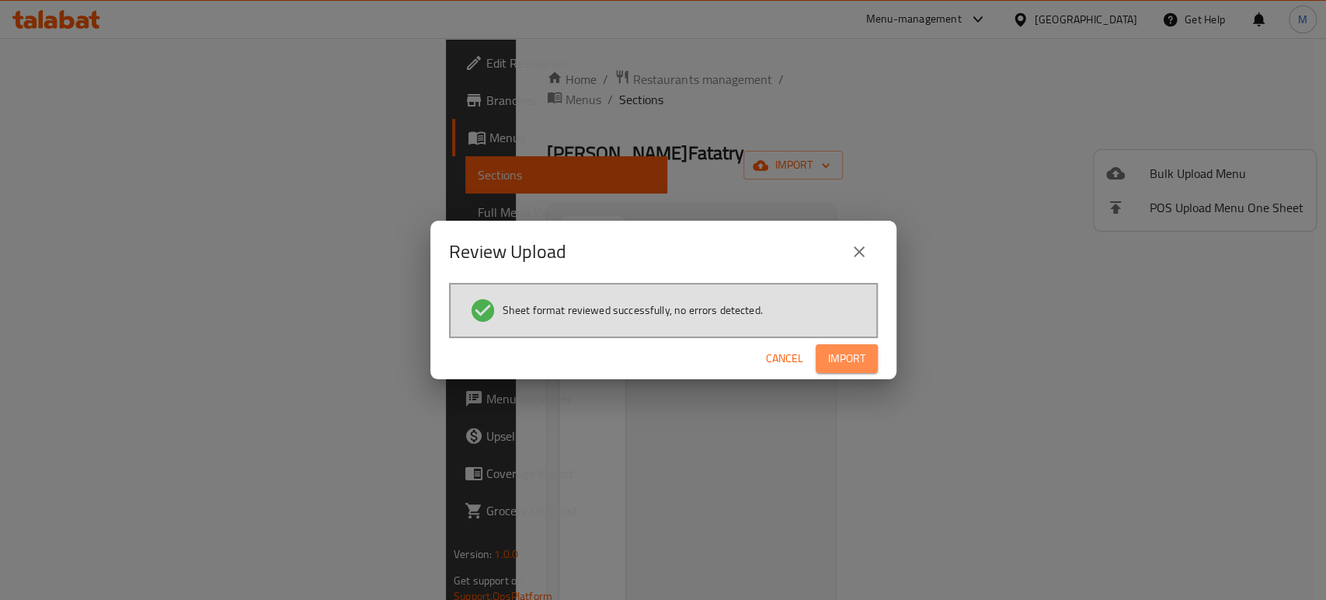
click at [847, 362] on span "Import" at bounding box center [846, 358] width 37 height 19
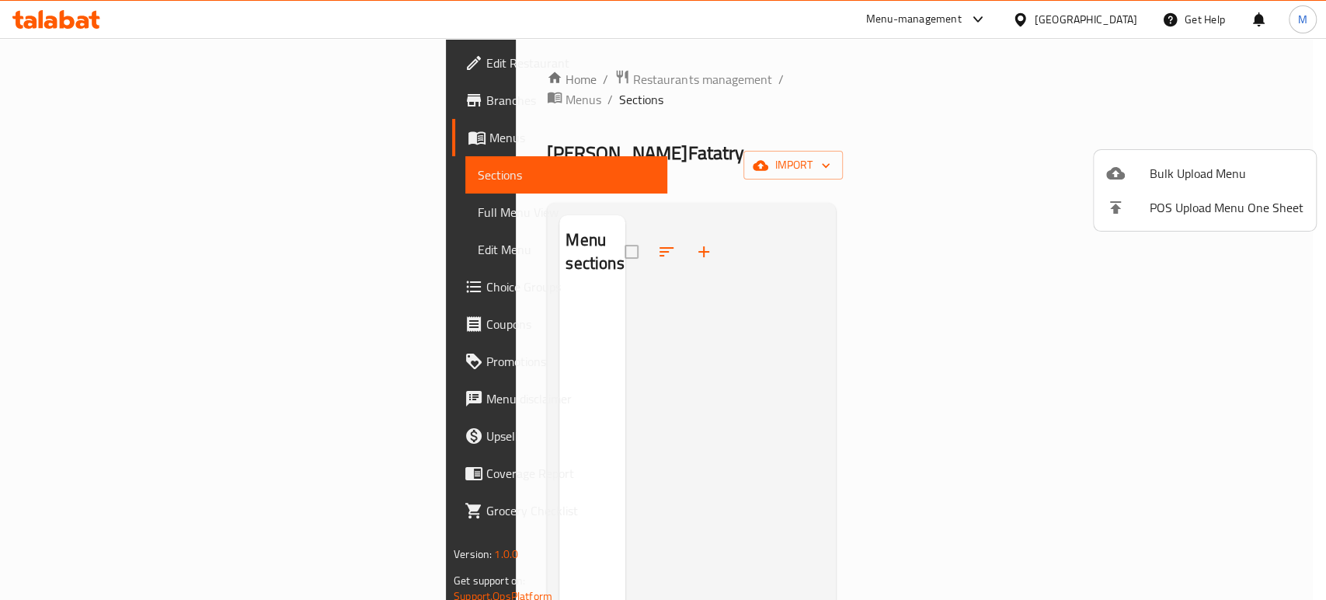
click at [97, 209] on div at bounding box center [663, 300] width 1326 height 600
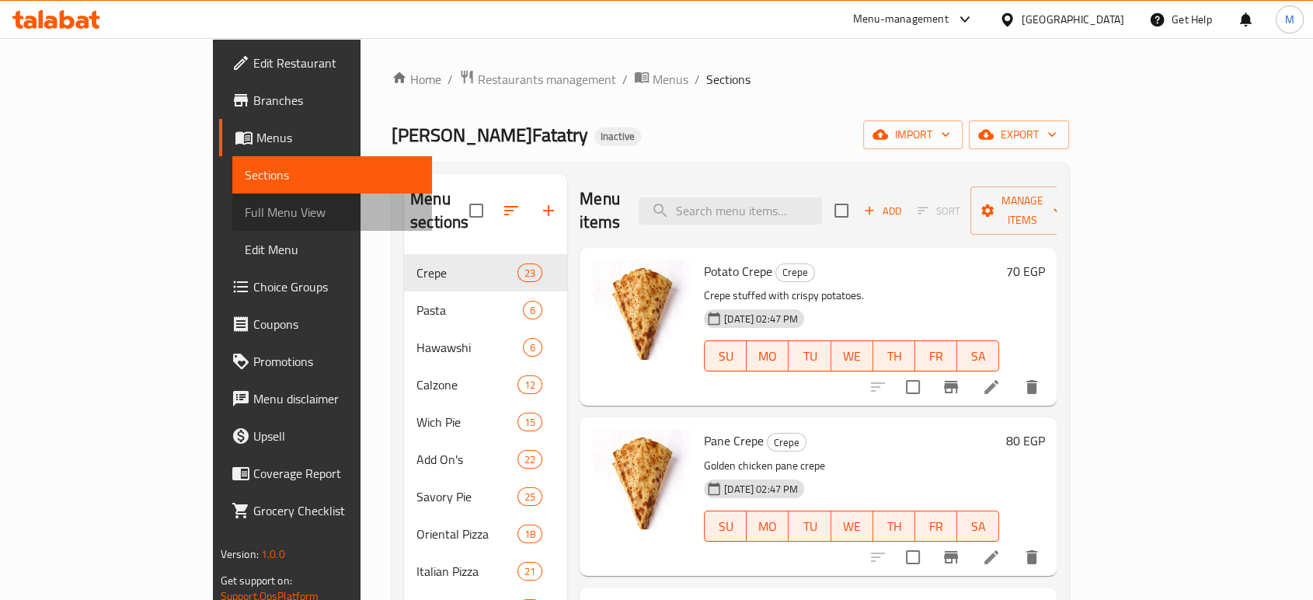
click at [245, 206] on span "Full Menu View" at bounding box center [332, 212] width 175 height 19
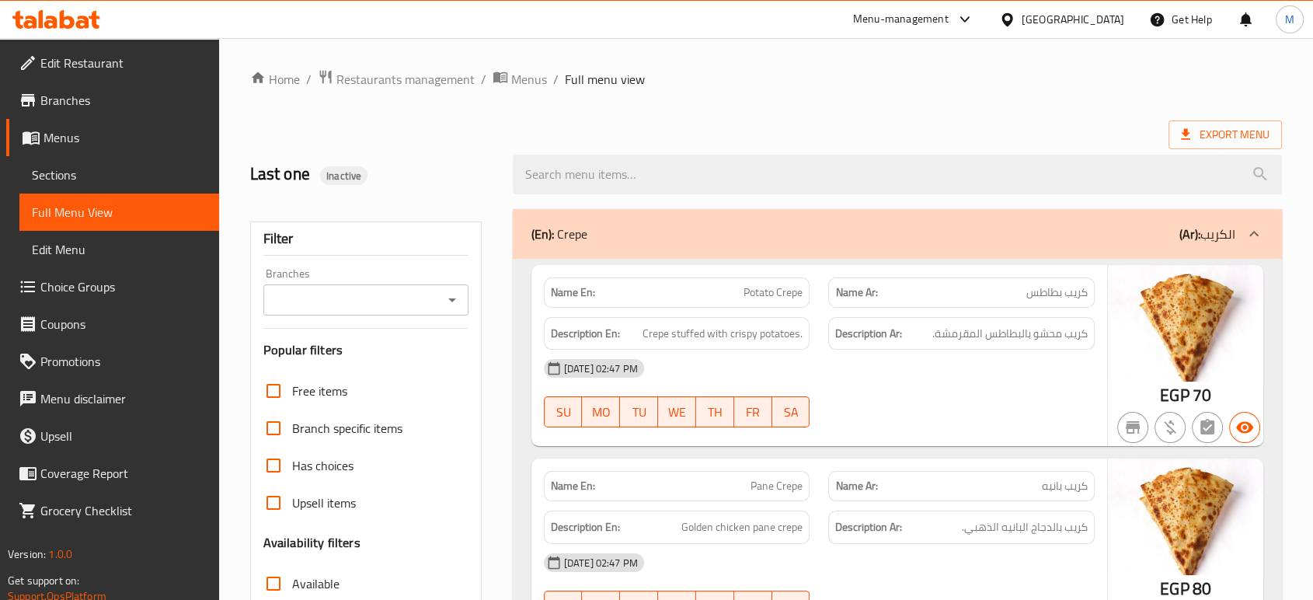
click at [939, 385] on div "[DATE] 02:47 PM" at bounding box center [820, 368] width 570 height 37
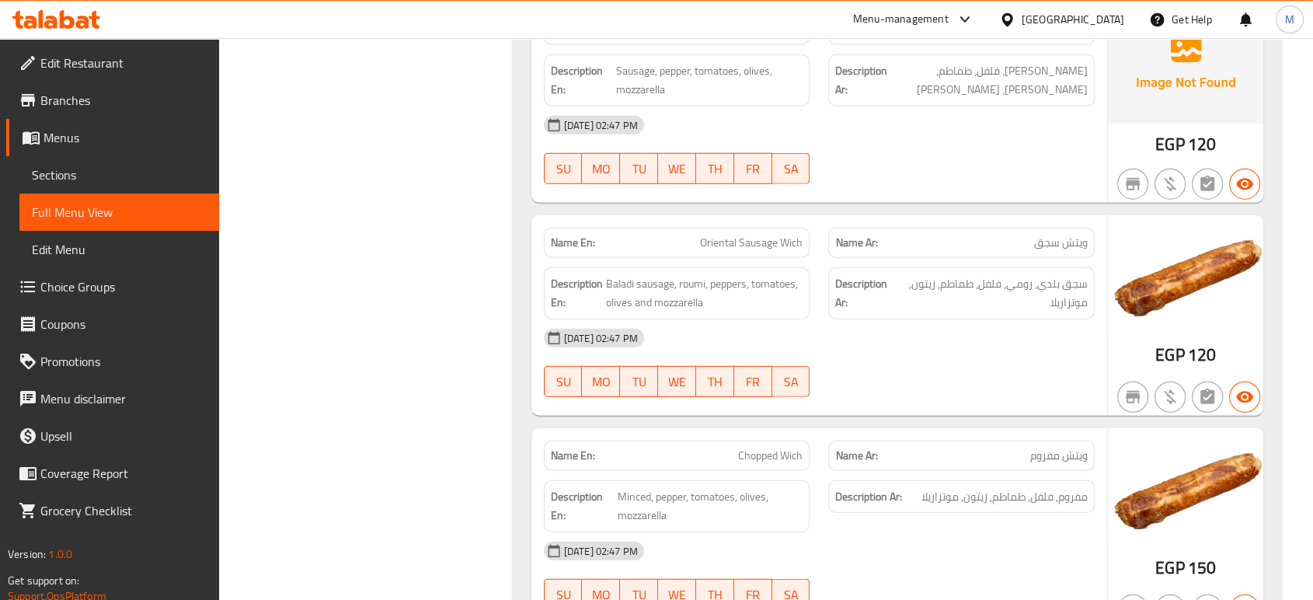
scroll to position [10014, 0]
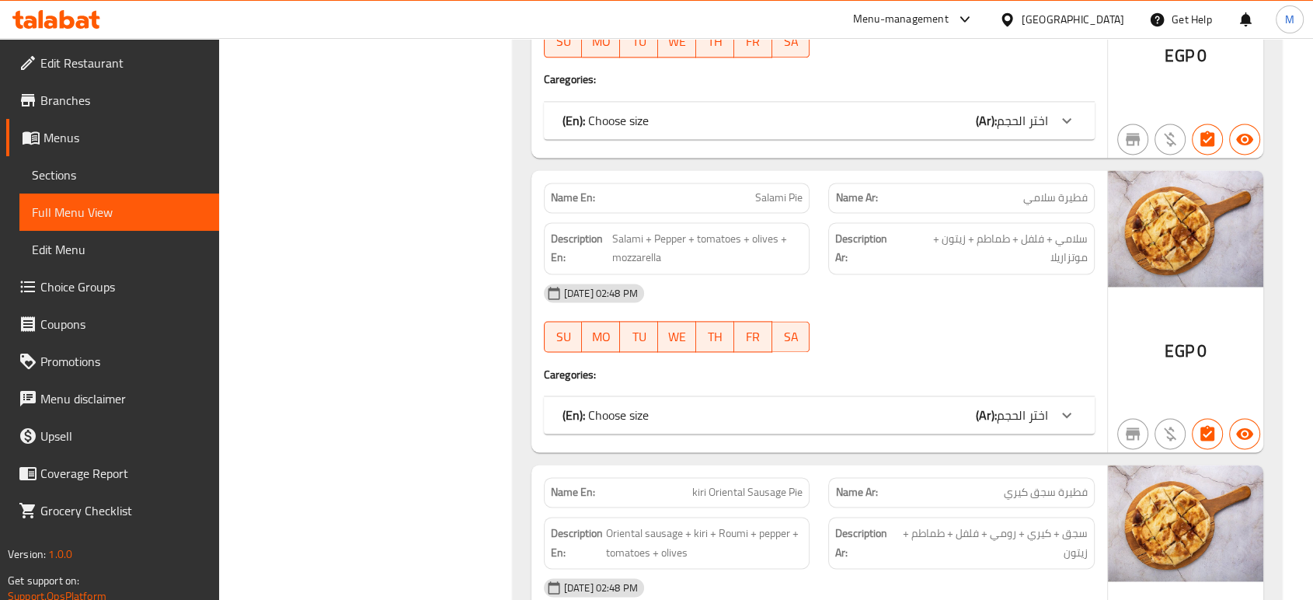
scroll to position [19890, 0]
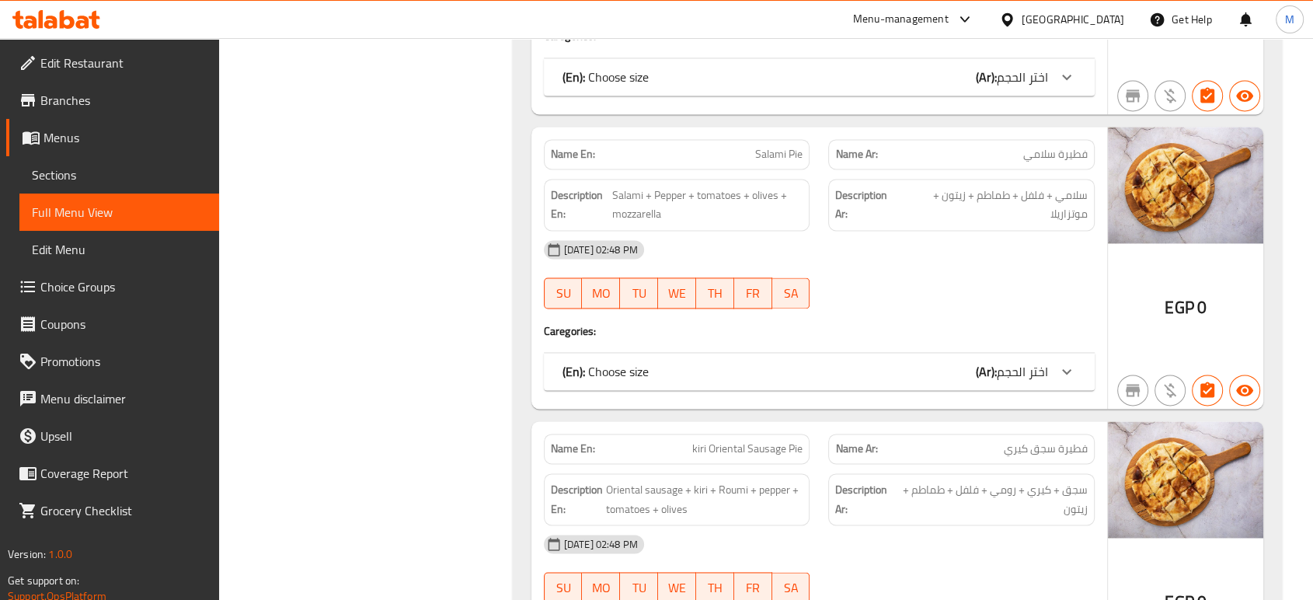
click at [59, 136] on span "Menus" at bounding box center [125, 137] width 163 height 19
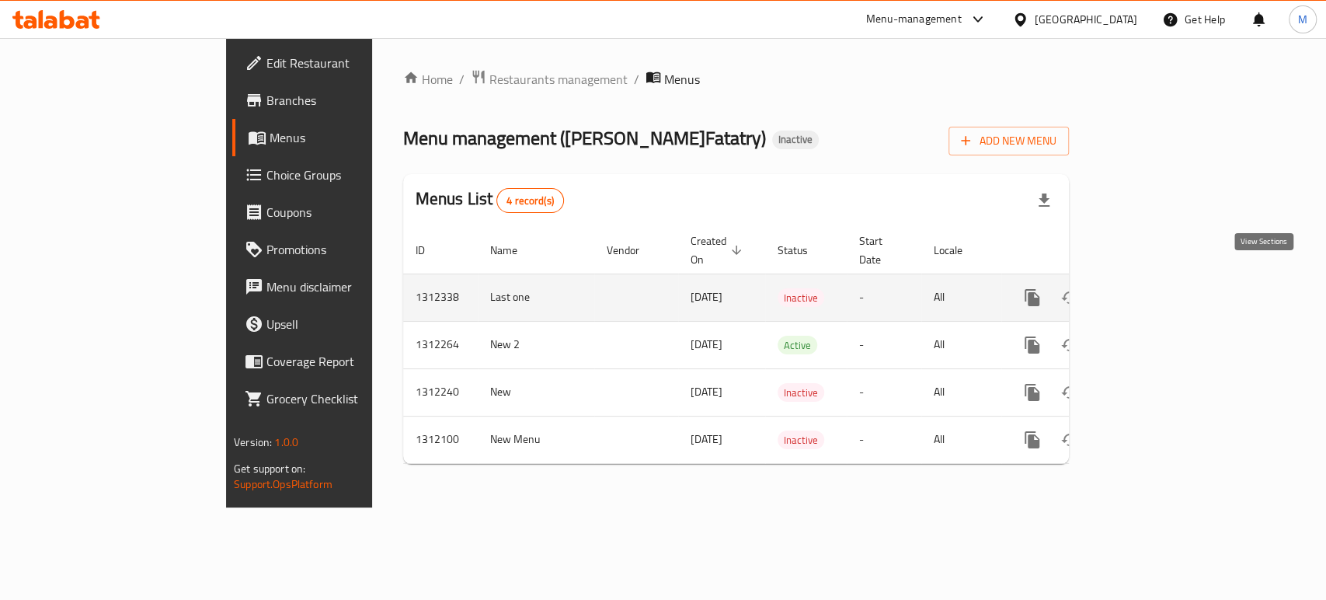
click at [1154, 288] on icon "enhanced table" at bounding box center [1144, 297] width 19 height 19
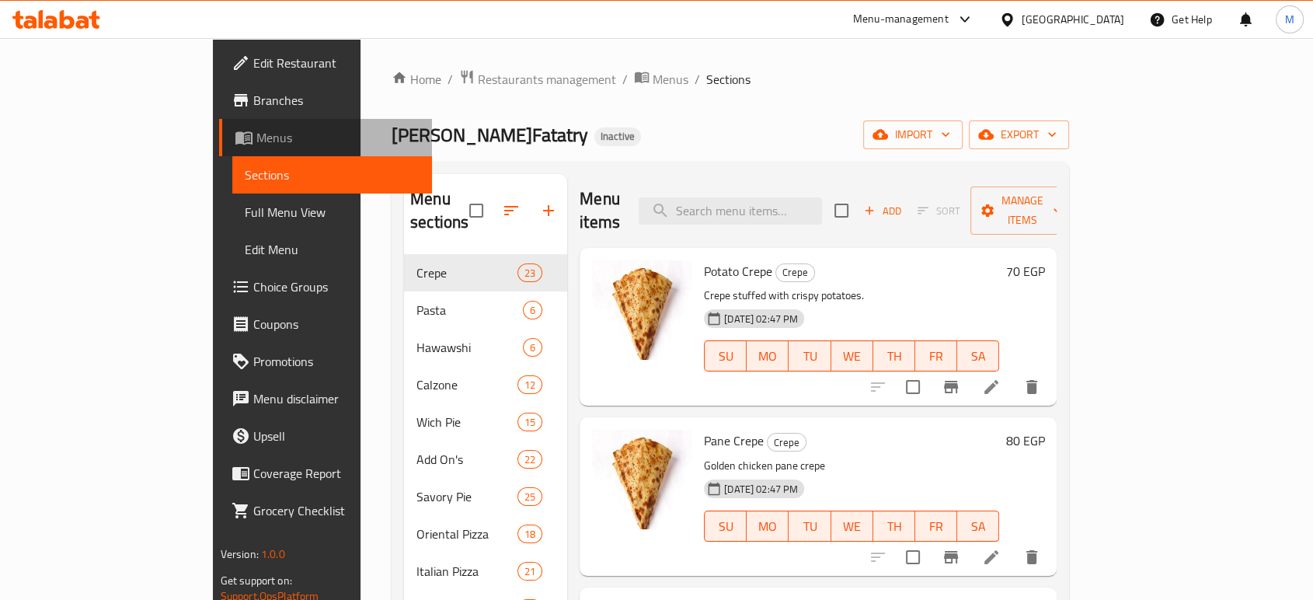
click at [256, 133] on span "Menus" at bounding box center [337, 137] width 163 height 19
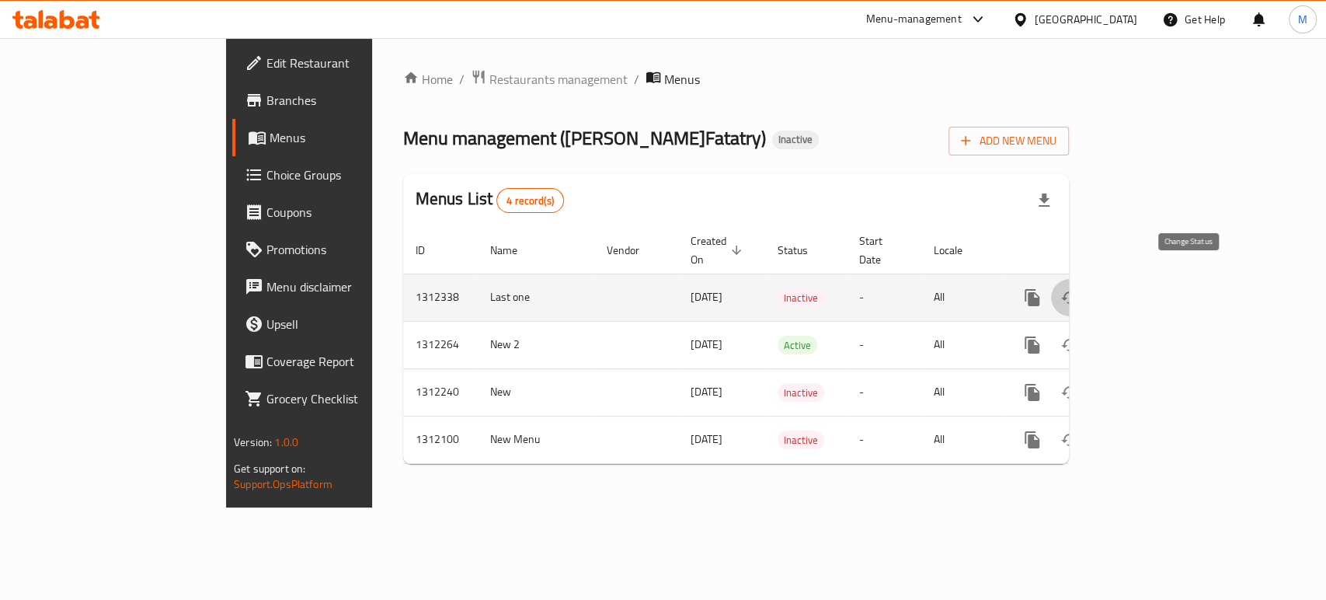
click at [1079, 288] on icon "enhanced table" at bounding box center [1070, 297] width 19 height 19
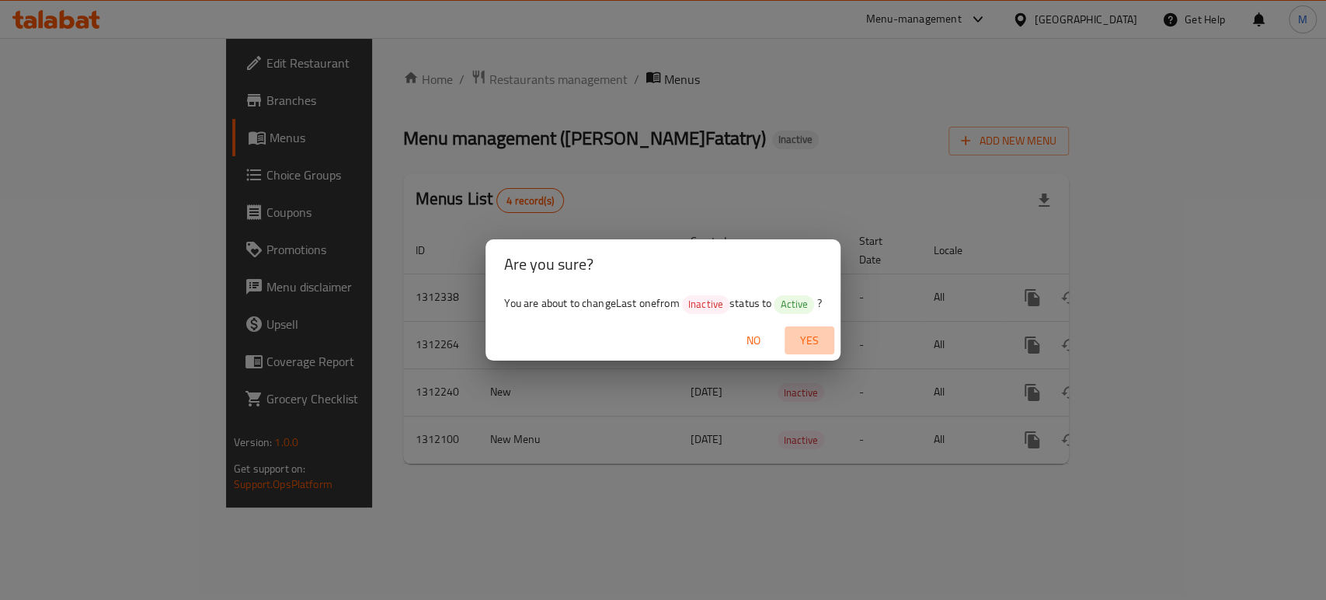
click at [811, 343] on span "Yes" at bounding box center [809, 340] width 37 height 19
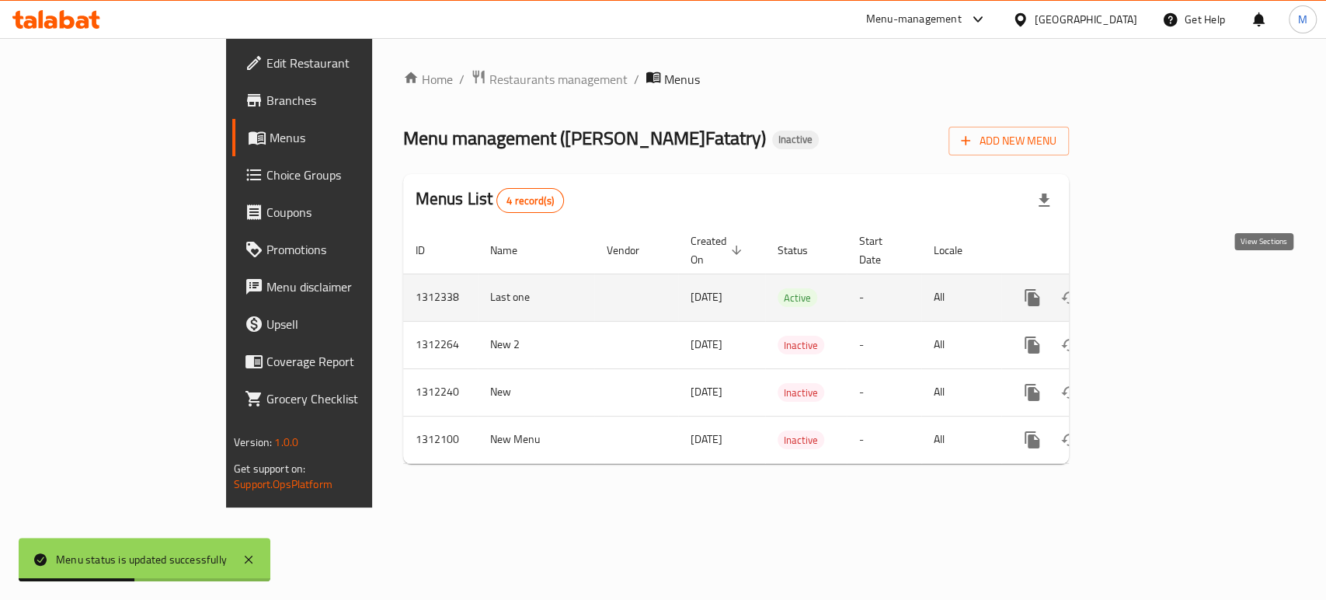
click at [1154, 288] on icon "enhanced table" at bounding box center [1144, 297] width 19 height 19
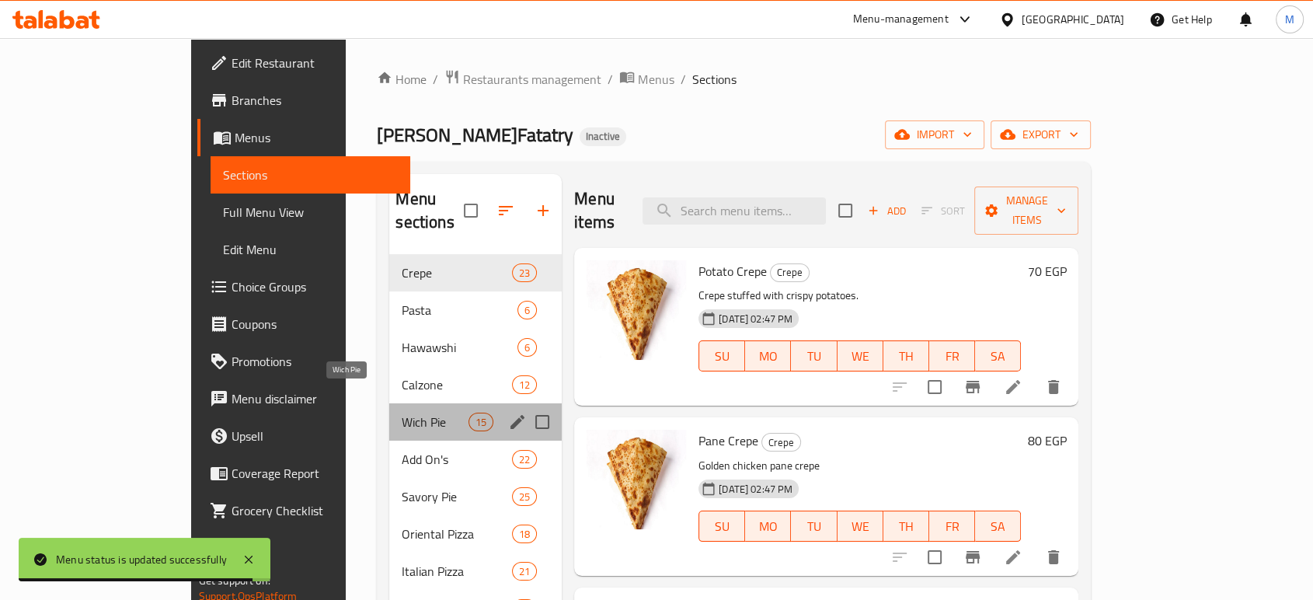
click at [402, 413] on span "Wich Pie" at bounding box center [435, 422] width 66 height 19
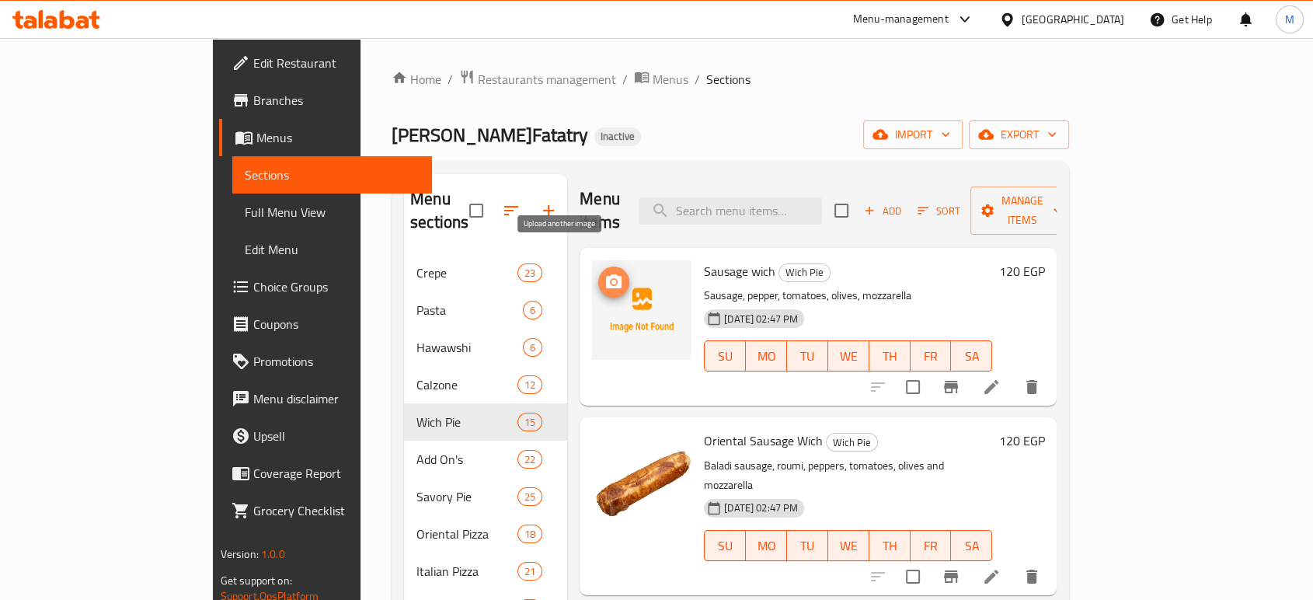
click at [604, 273] on icon "upload picture" at bounding box center [613, 282] width 19 height 19
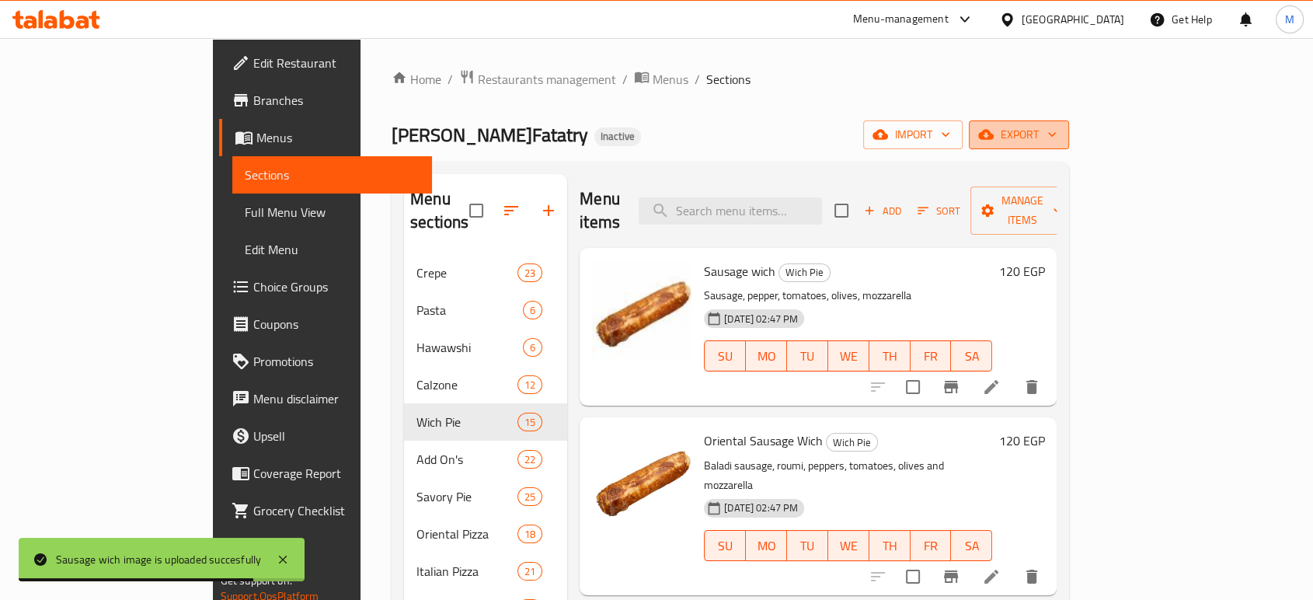
click at [1057, 137] on span "export" at bounding box center [1018, 134] width 75 height 19
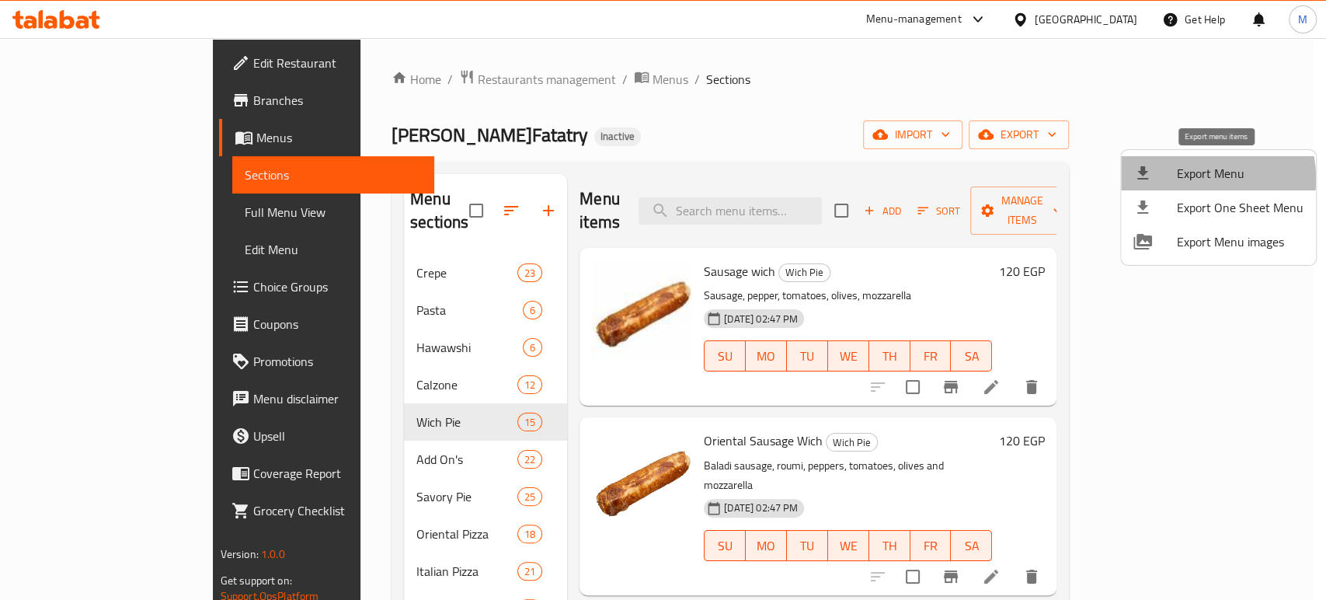
click at [1193, 179] on span "Export Menu" at bounding box center [1240, 173] width 127 height 19
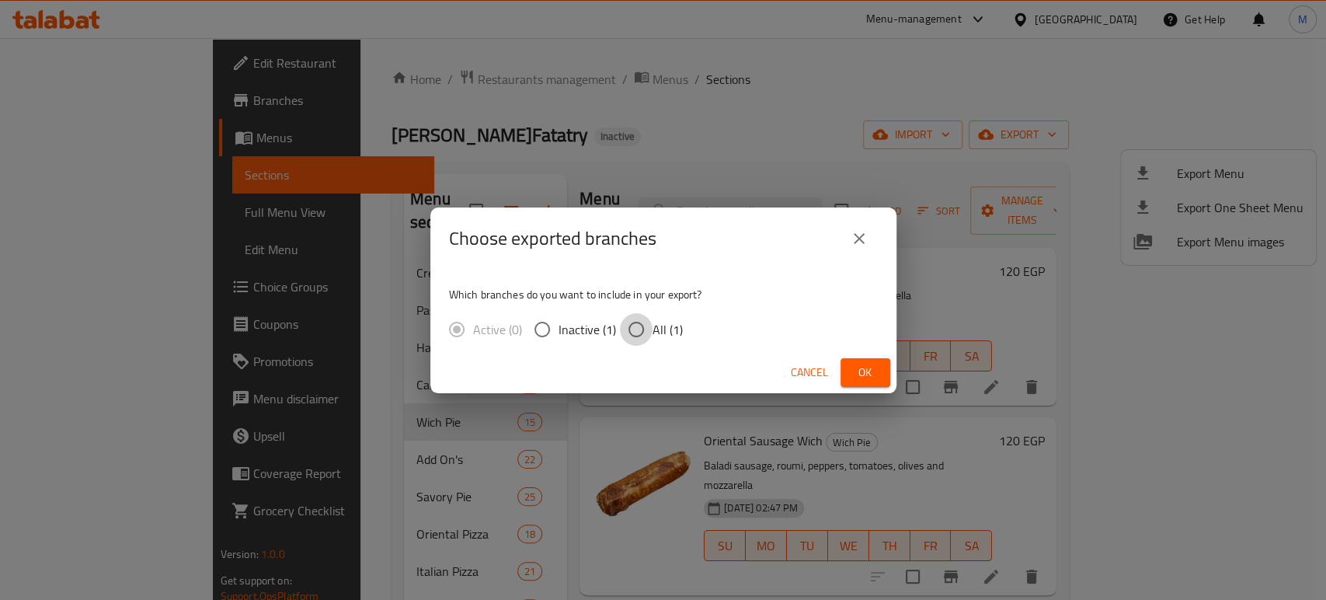
click at [633, 334] on input "All (1)" at bounding box center [636, 329] width 33 height 33
radio input "true"
click at [853, 375] on span "Ok" at bounding box center [865, 372] width 25 height 19
